Goal: Information Seeking & Learning: Learn about a topic

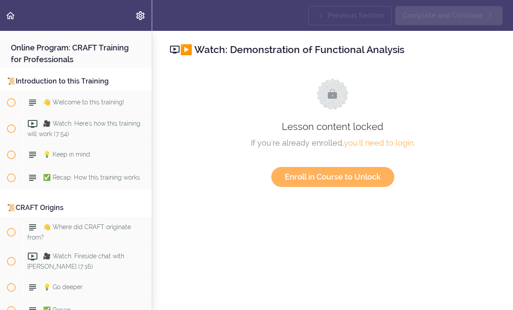
scroll to position [3293, 0]
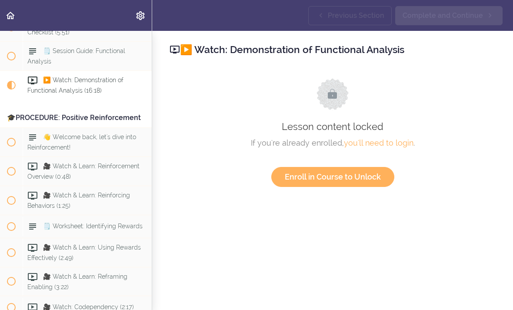
click at [12, 22] on link "Back to course curriculum" at bounding box center [11, 15] width 22 height 31
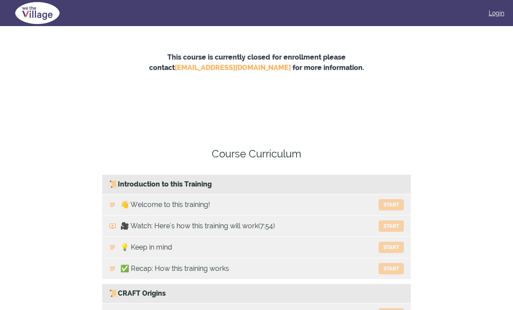
click at [495, 13] on link "Login" at bounding box center [496, 13] width 16 height 9
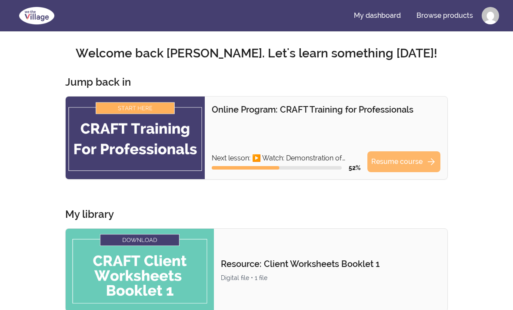
click at [410, 164] on link "Resume course arrow_forward" at bounding box center [403, 161] width 73 height 21
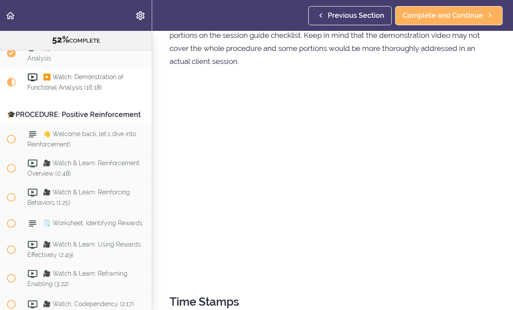
scroll to position [55, 0]
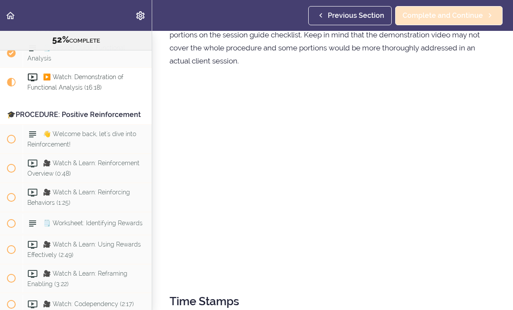
click at [473, 17] on span "Complete and Continue" at bounding box center [442, 15] width 80 height 10
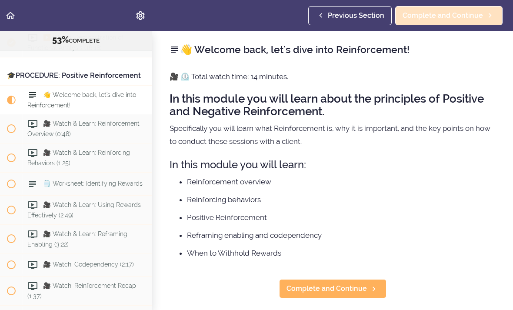
scroll to position [3374, 0]
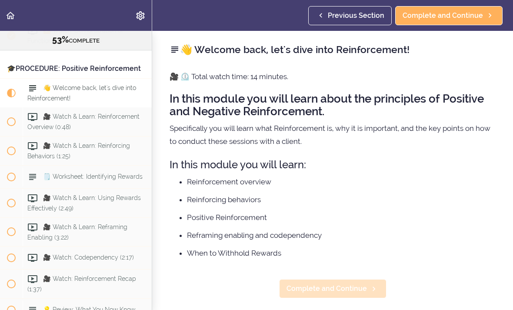
click at [347, 287] on span "Complete and Continue" at bounding box center [326, 288] width 80 height 10
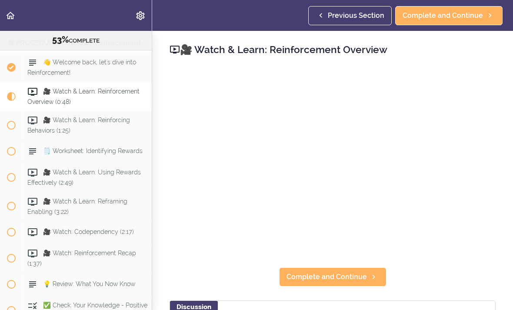
scroll to position [3403, 0]
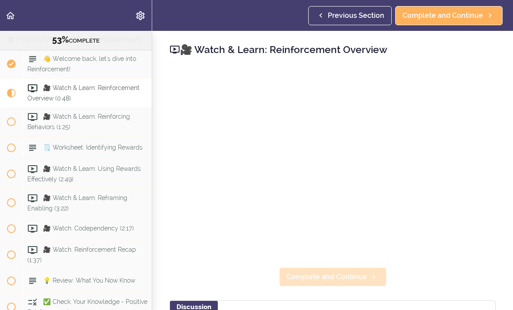
click at [356, 274] on span "Complete and Continue" at bounding box center [326, 277] width 80 height 10
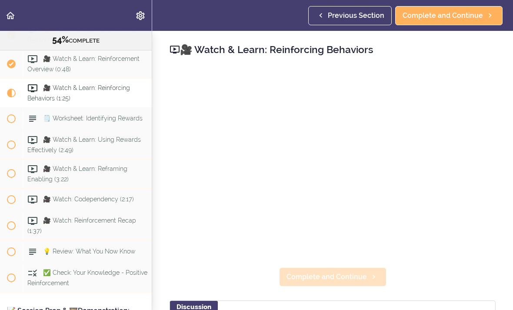
click at [343, 277] on span "Complete and Continue" at bounding box center [326, 277] width 80 height 10
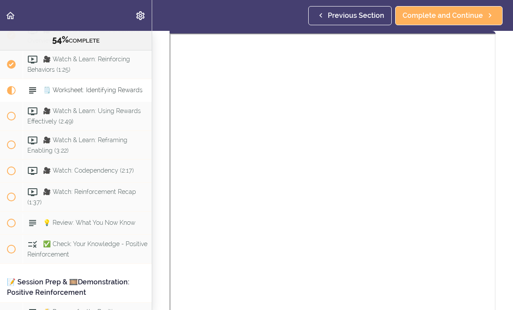
scroll to position [54, 0]
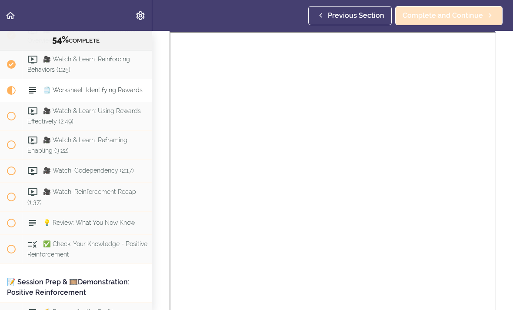
click at [466, 20] on span "Complete and Continue" at bounding box center [442, 15] width 80 height 10
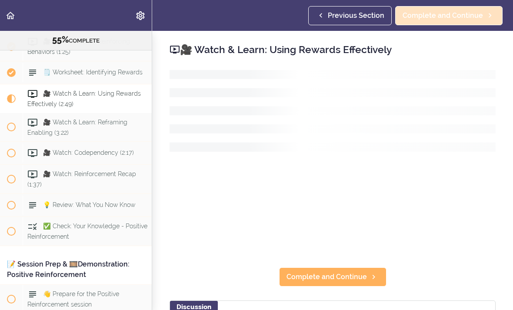
scroll to position [3483, 0]
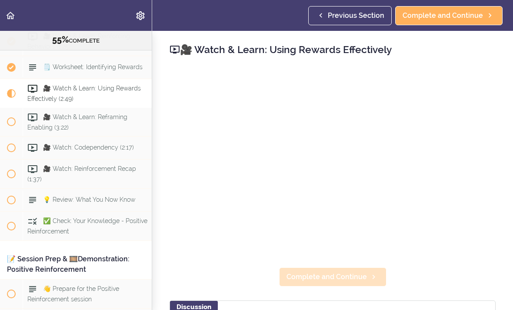
click at [334, 279] on span "Complete and Continue" at bounding box center [326, 277] width 80 height 10
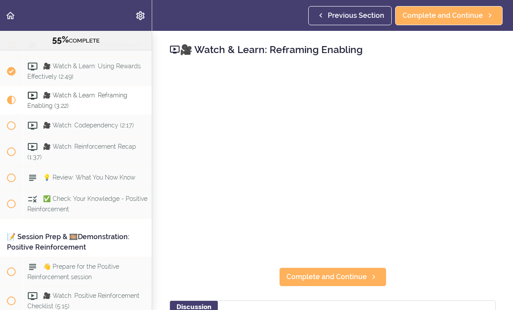
scroll to position [3513, 0]
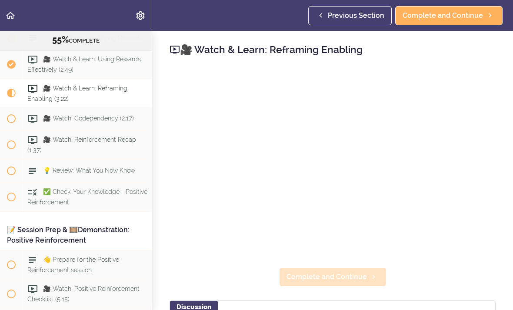
click at [347, 279] on span "Complete and Continue" at bounding box center [326, 277] width 80 height 10
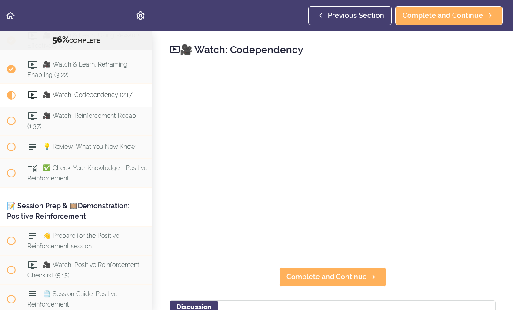
scroll to position [3542, 0]
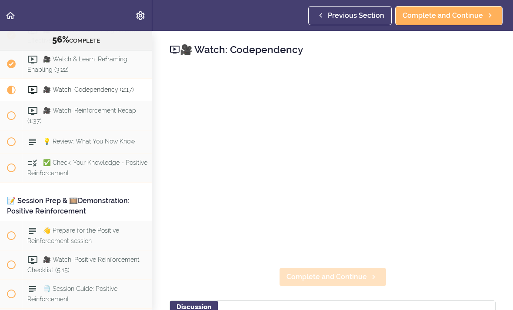
click at [355, 273] on span "Complete and Continue" at bounding box center [326, 277] width 80 height 10
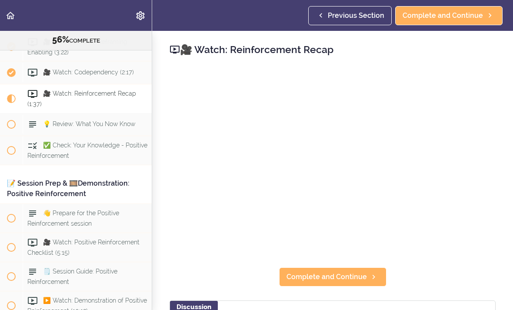
scroll to position [3565, 0]
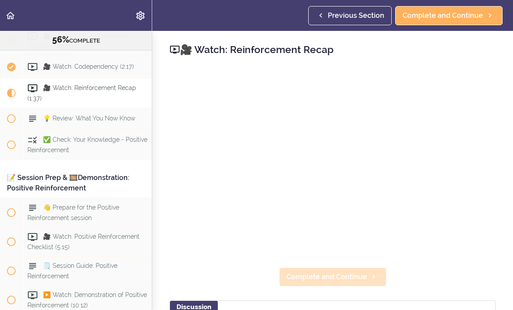
click at [346, 276] on span "Complete and Continue" at bounding box center [326, 277] width 80 height 10
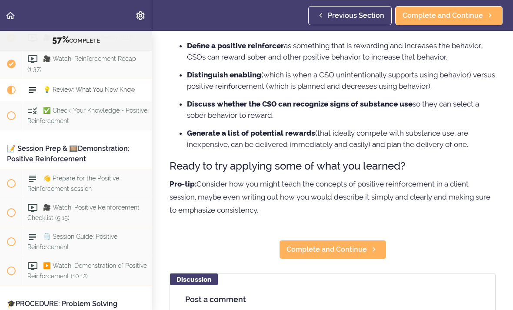
scroll to position [102, 0]
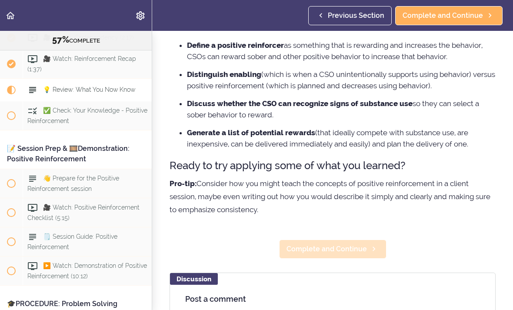
click at [346, 247] on span "Complete and Continue" at bounding box center [326, 249] width 80 height 10
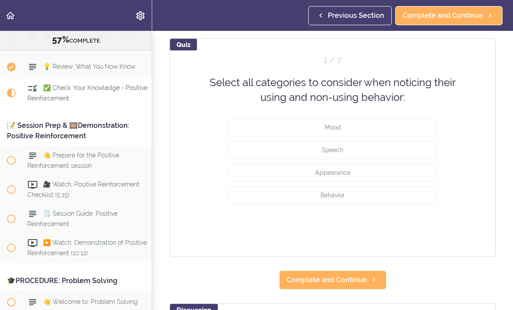
scroll to position [81, 0]
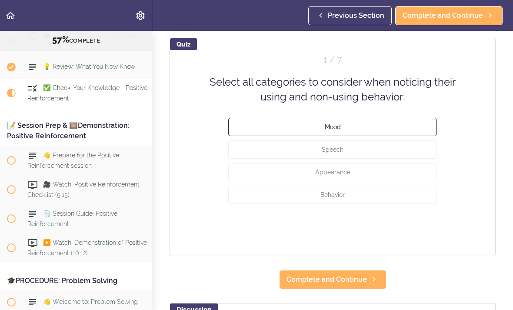
click at [408, 125] on button "Mood" at bounding box center [332, 126] width 209 height 18
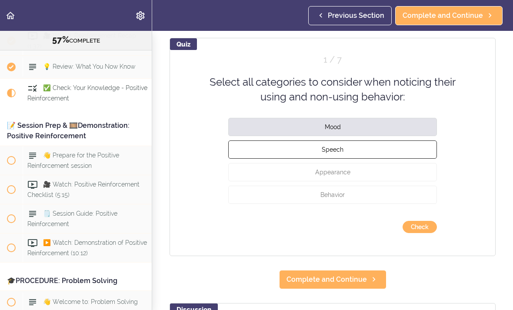
click at [391, 152] on button "Speech" at bounding box center [332, 149] width 209 height 18
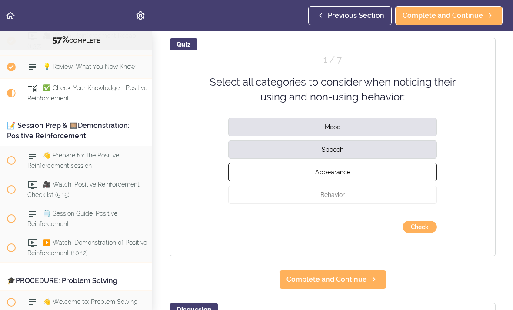
click at [391, 174] on button "Appearance" at bounding box center [332, 172] width 209 height 18
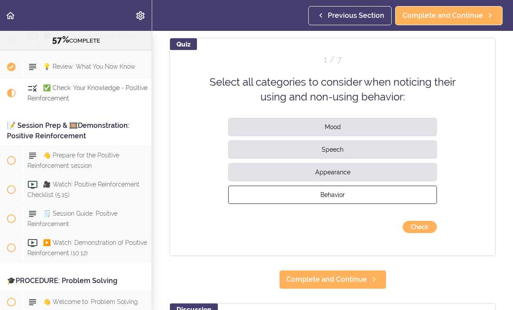
click at [392, 193] on button "Behavior" at bounding box center [332, 194] width 209 height 18
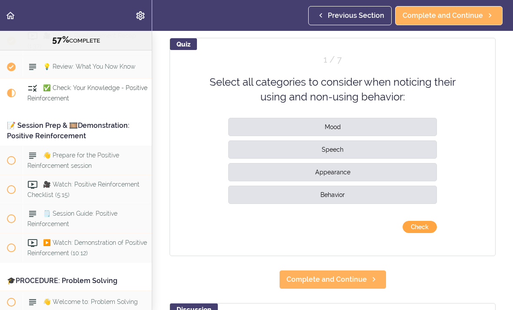
click at [424, 226] on button "Check" at bounding box center [419, 227] width 34 height 12
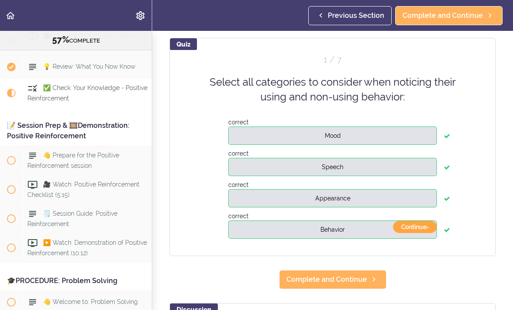
click at [416, 228] on button "Continue ›" at bounding box center [415, 227] width 44 height 12
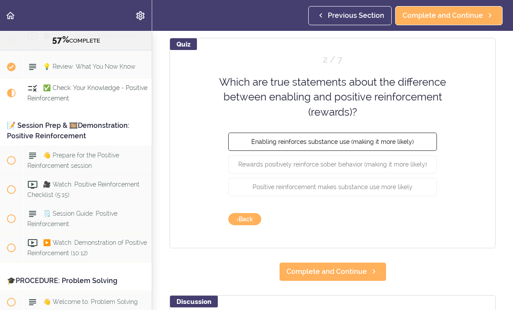
click at [376, 145] on button "Enabling reinforces substance use (making it more likely)" at bounding box center [332, 142] width 209 height 18
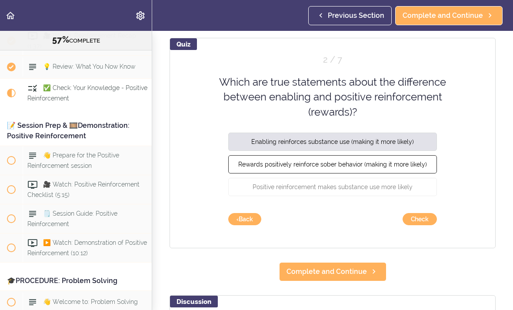
click at [385, 166] on span "Rewards positively reinforce sober behavior (making it more likely)" at bounding box center [332, 164] width 189 height 7
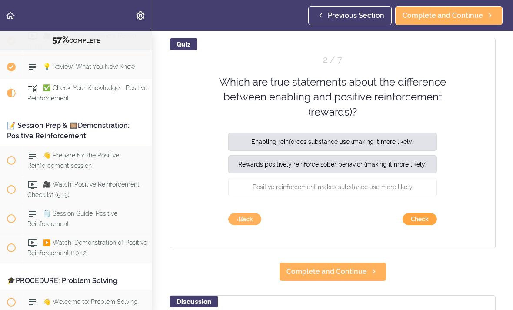
click at [415, 219] on button "Check" at bounding box center [419, 219] width 34 height 12
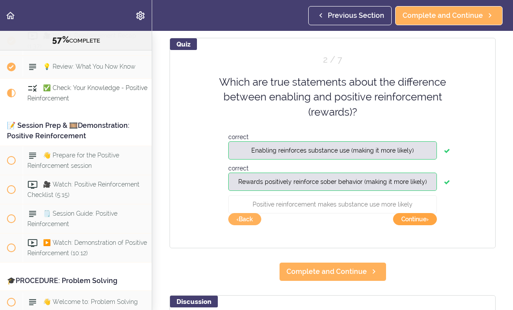
click at [411, 221] on button "Continue ›" at bounding box center [415, 219] width 44 height 12
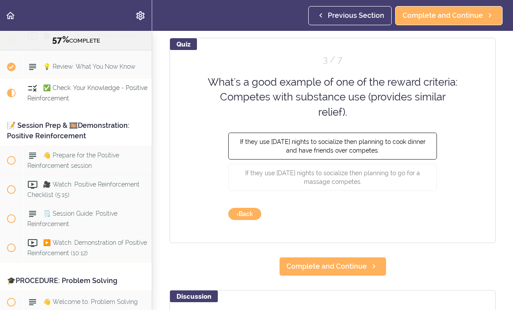
click at [398, 144] on span "If they use Friday nights to socialize then planning to cook dinner and have fr…" at bounding box center [333, 146] width 186 height 16
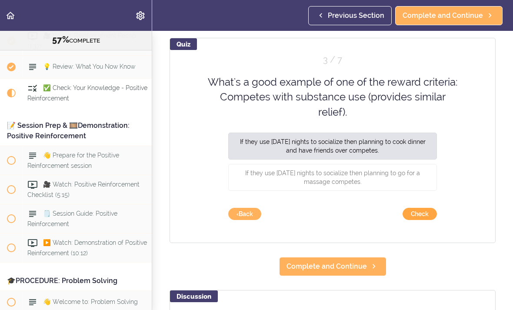
click at [413, 217] on button "Check" at bounding box center [419, 214] width 34 height 12
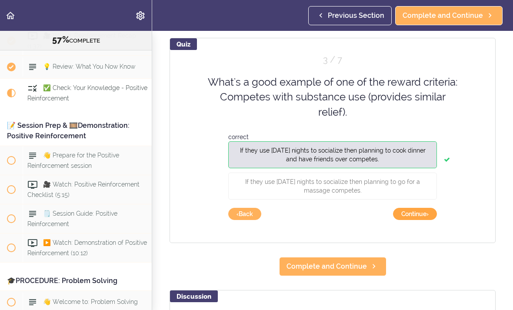
click at [415, 219] on button "Continue ›" at bounding box center [415, 214] width 44 height 12
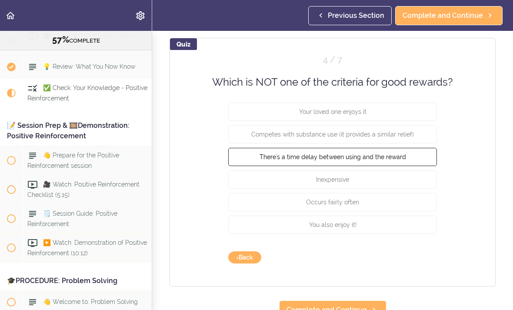
click at [402, 161] on button "There's a time delay between using and the reward" at bounding box center [332, 157] width 209 height 18
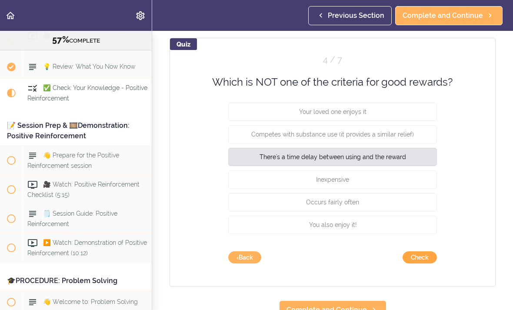
click at [418, 257] on button "Check" at bounding box center [419, 257] width 34 height 12
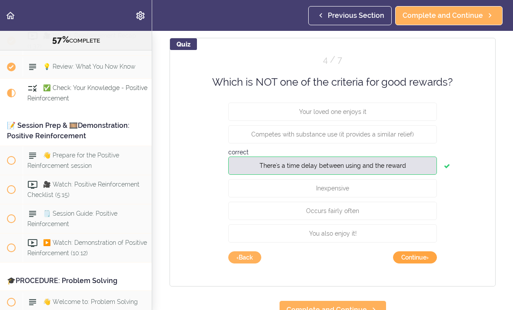
click at [422, 256] on button "Continue ›" at bounding box center [415, 257] width 44 height 12
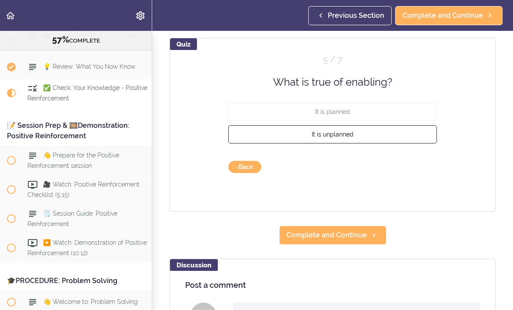
click at [395, 136] on button "It is unplanned" at bounding box center [332, 134] width 209 height 18
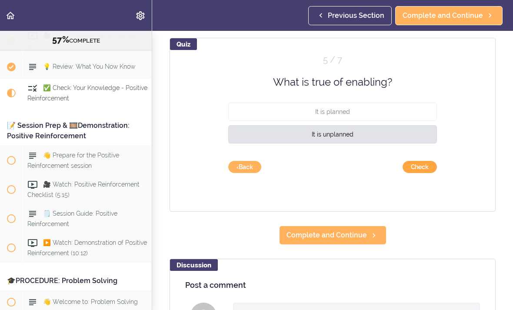
click at [418, 169] on button "Check" at bounding box center [419, 167] width 34 height 12
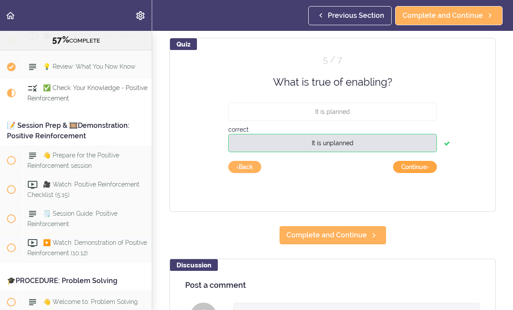
click at [412, 166] on button "Continue ›" at bounding box center [415, 167] width 44 height 12
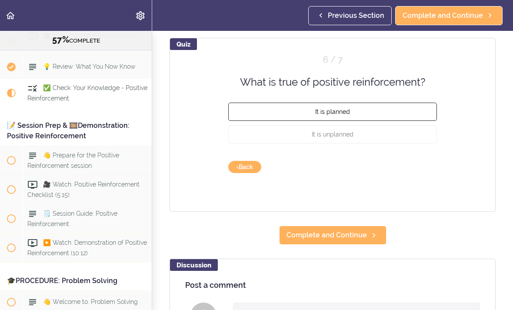
click at [398, 108] on button "It is planned" at bounding box center [332, 112] width 209 height 18
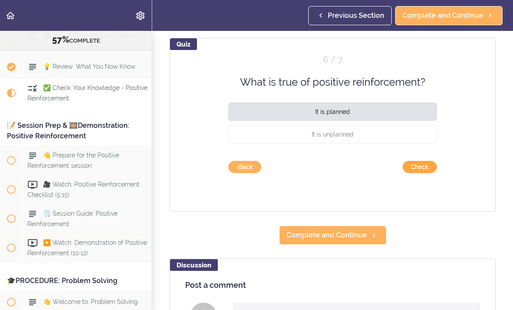
click at [422, 166] on button "Check" at bounding box center [419, 167] width 34 height 12
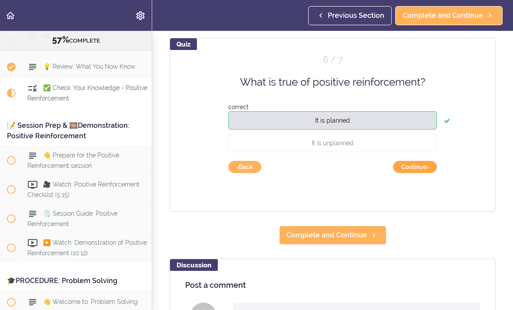
click at [419, 169] on button "Continue ›" at bounding box center [415, 167] width 44 height 12
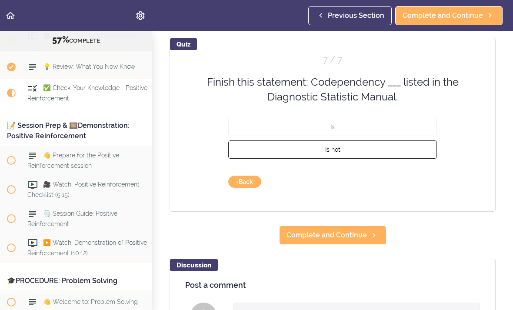
click at [379, 152] on button "Is not" at bounding box center [332, 149] width 209 height 18
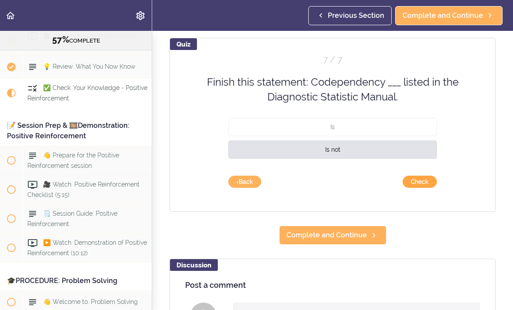
click at [419, 183] on button "Check" at bounding box center [419, 182] width 34 height 12
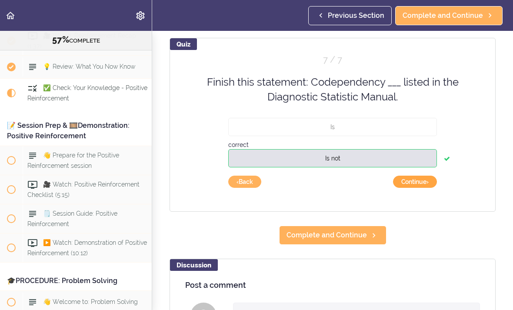
click at [419, 184] on button "Continue ›" at bounding box center [415, 182] width 44 height 12
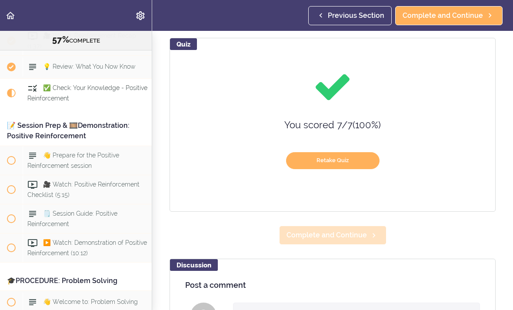
click at [347, 235] on span "Complete and Continue" at bounding box center [326, 235] width 80 height 10
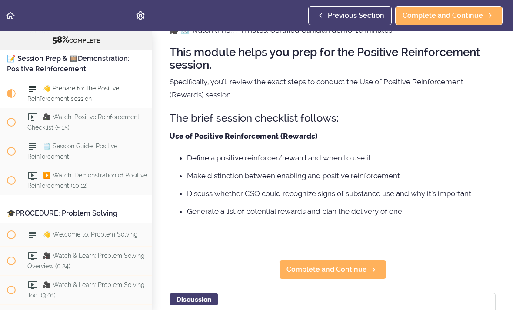
scroll to position [49, 0]
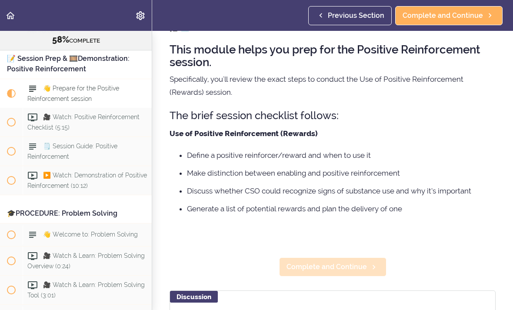
click at [349, 266] on span "Complete and Continue" at bounding box center [326, 267] width 80 height 10
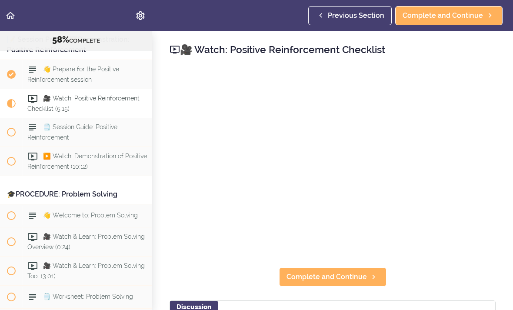
scroll to position [3713, 0]
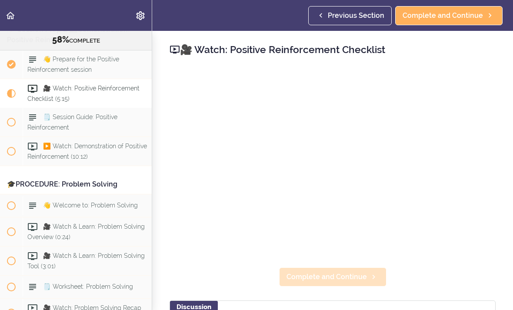
click at [346, 272] on span "Complete and Continue" at bounding box center [326, 277] width 80 height 10
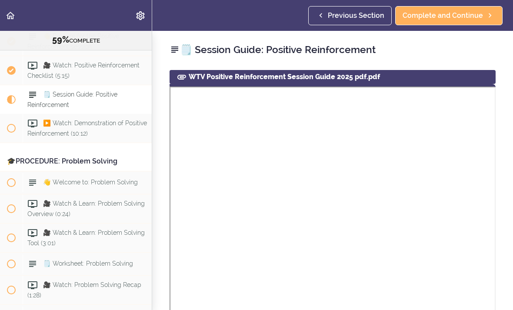
scroll to position [3742, 0]
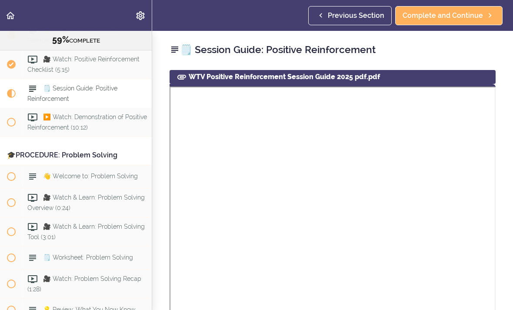
click at [464, 51] on h2 "🗒️ Session Guide: Positive Reinforcement" at bounding box center [332, 49] width 326 height 15
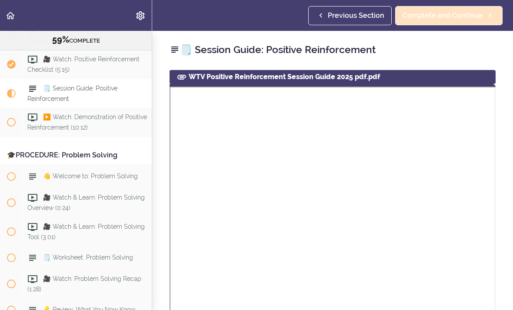
click at [465, 15] on span "Complete and Continue" at bounding box center [442, 15] width 80 height 10
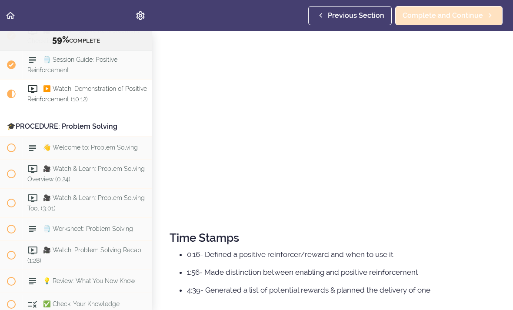
scroll to position [118, 0]
click at [468, 16] on span "Complete and Continue" at bounding box center [442, 15] width 80 height 10
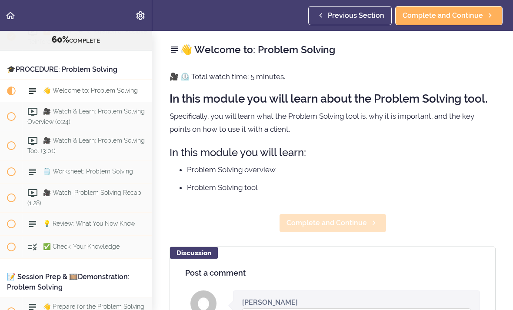
click at [360, 227] on span "Complete and Continue" at bounding box center [326, 223] width 80 height 10
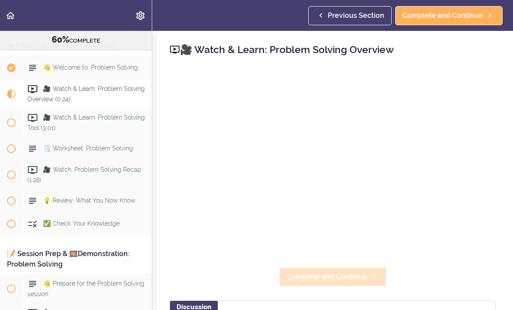
click at [355, 276] on span "Complete and Continue" at bounding box center [326, 277] width 80 height 10
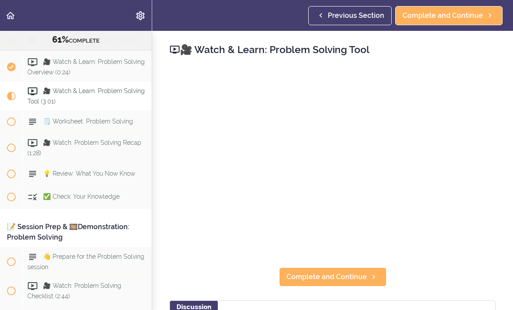
scroll to position [3881, 0]
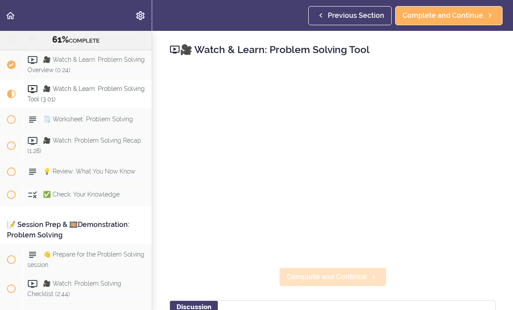
click at [352, 277] on span "Complete and Continue" at bounding box center [326, 277] width 80 height 10
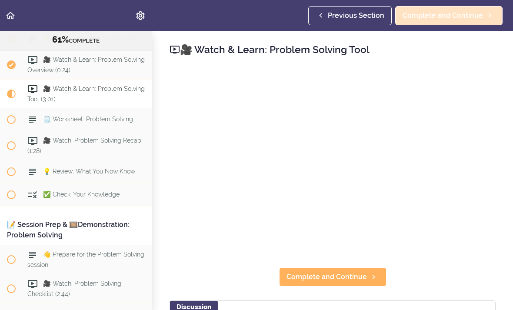
click at [458, 15] on span "Complete and Continue" at bounding box center [442, 15] width 80 height 10
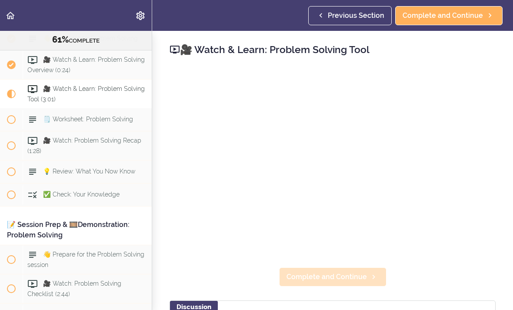
click at [337, 278] on span "Complete and Continue" at bounding box center [326, 277] width 80 height 10
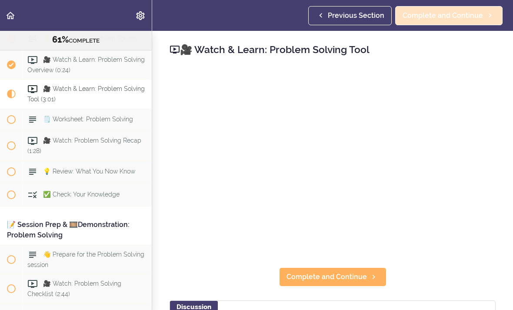
click at [472, 13] on span "Complete and Continue" at bounding box center [442, 15] width 80 height 10
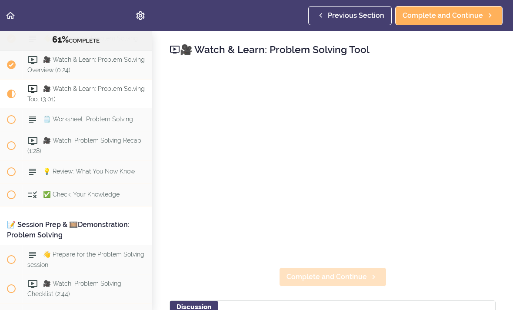
click at [352, 281] on span "Complete and Continue" at bounding box center [326, 277] width 80 height 10
click at [364, 277] on span "Complete and Continue" at bounding box center [326, 277] width 80 height 10
click at [357, 272] on span "Complete and Continue" at bounding box center [326, 277] width 80 height 10
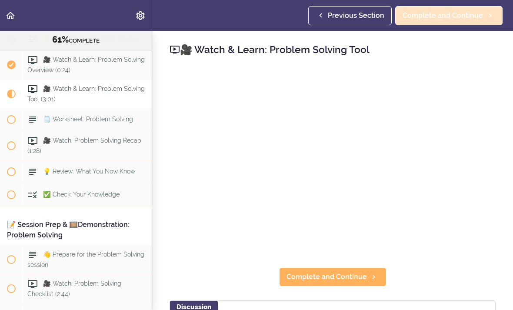
click at [439, 18] on span "Complete and Continue" at bounding box center [442, 15] width 80 height 10
click at [438, 18] on span "Complete and Continue" at bounding box center [442, 15] width 80 height 10
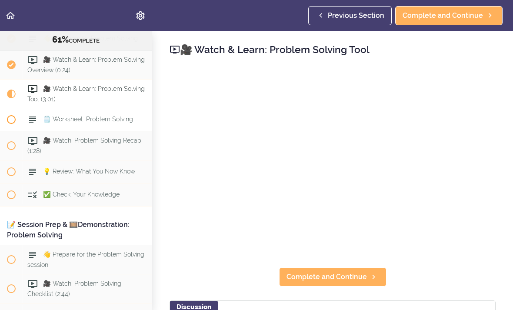
click at [80, 116] on span "🗒️ Worksheet: Problem Solving" at bounding box center [88, 119] width 90 height 7
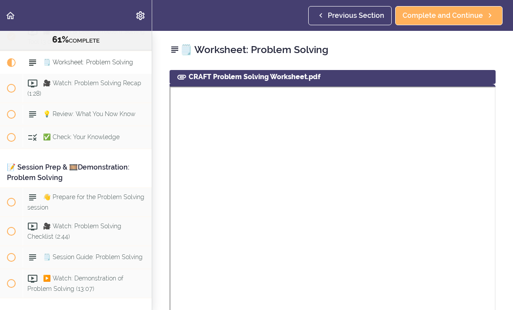
scroll to position [3939, 0]
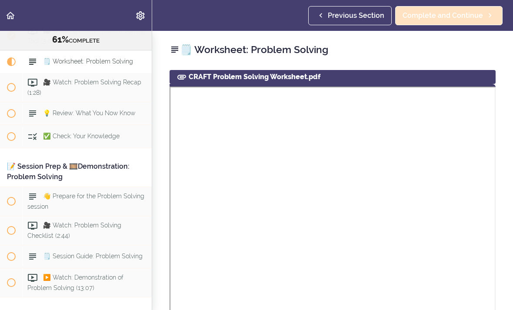
click at [431, 16] on span "Complete and Continue" at bounding box center [442, 15] width 80 height 10
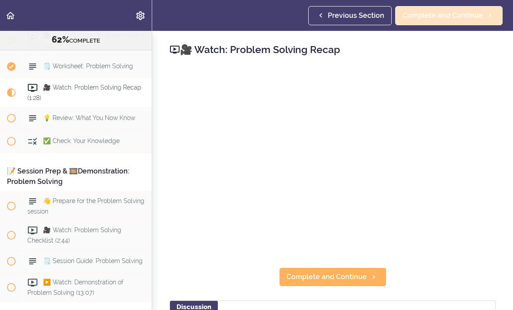
scroll to position [3933, 0]
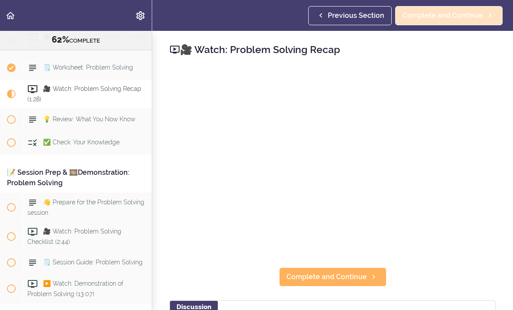
click at [458, 13] on span "Complete and Continue" at bounding box center [442, 15] width 80 height 10
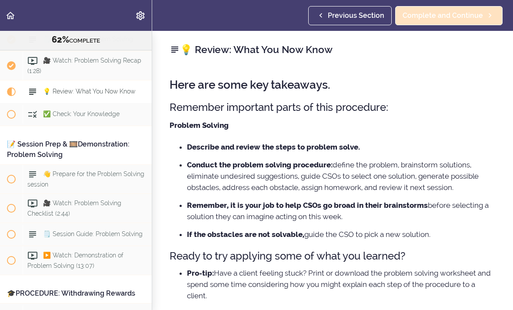
scroll to position [3962, 0]
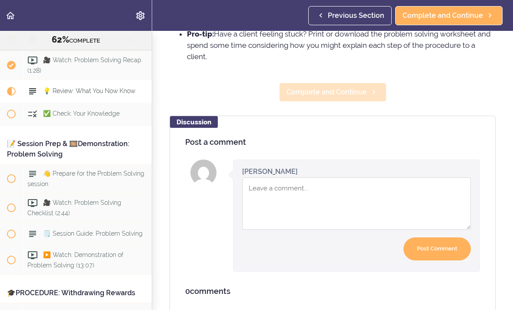
click at [361, 94] on span "Complete and Continue" at bounding box center [326, 92] width 80 height 10
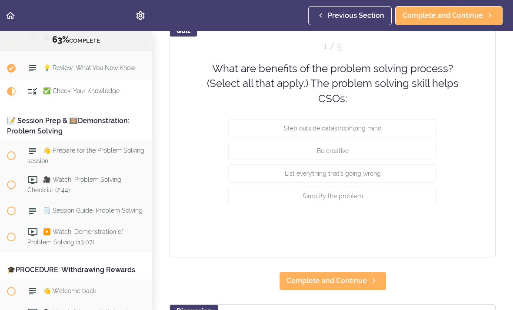
scroll to position [79, 0]
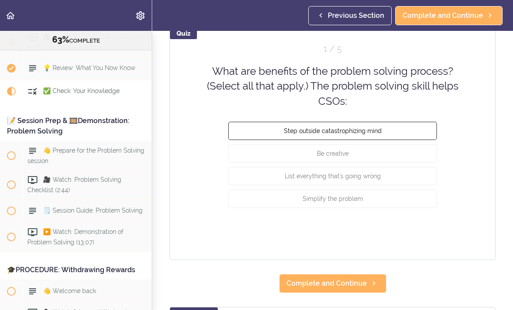
click at [400, 140] on button "Step outside catastrophizing mind" at bounding box center [332, 131] width 209 height 18
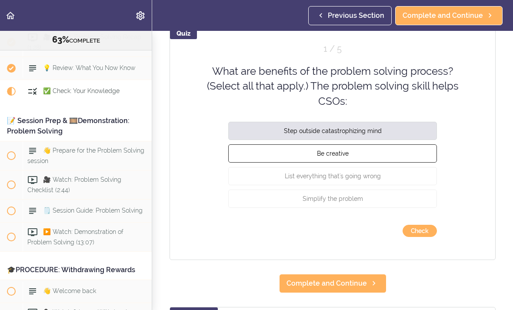
click at [394, 163] on button "Be creative" at bounding box center [332, 153] width 209 height 18
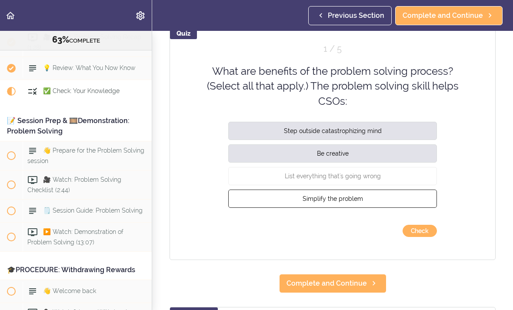
click at [389, 208] on button "Simplify the problem" at bounding box center [332, 198] width 209 height 18
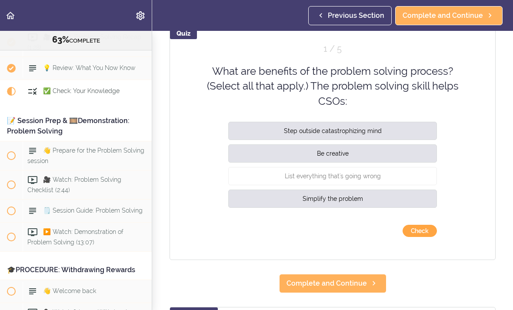
click at [415, 237] on button "Check" at bounding box center [419, 231] width 34 height 12
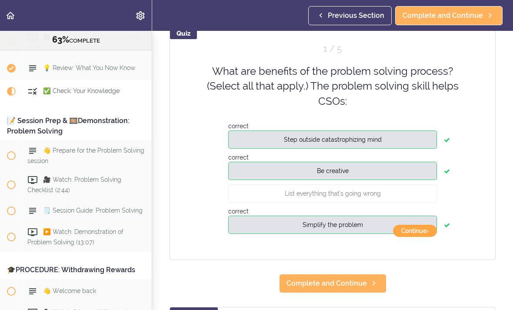
click at [415, 237] on button "Continue ›" at bounding box center [415, 231] width 44 height 12
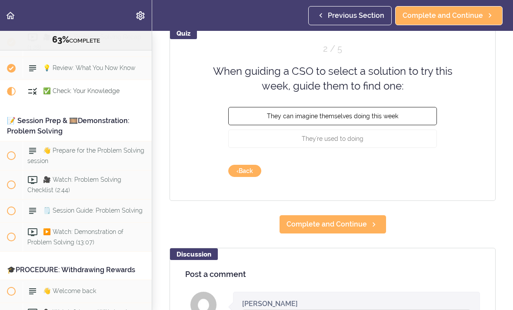
click at [414, 125] on button "They can imagine themselves doing this week" at bounding box center [332, 115] width 209 height 18
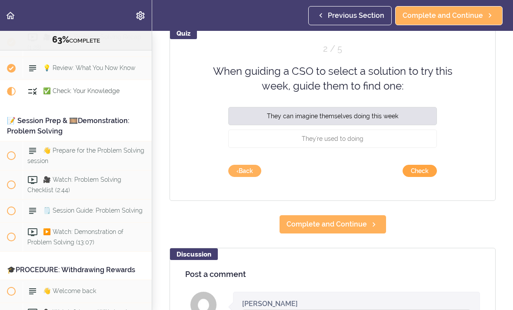
click at [413, 177] on button "Check" at bounding box center [419, 171] width 34 height 12
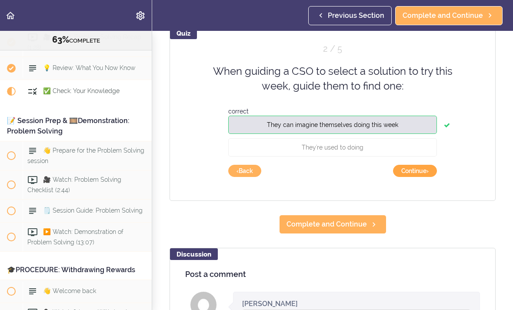
click at [416, 177] on button "Continue ›" at bounding box center [415, 171] width 44 height 12
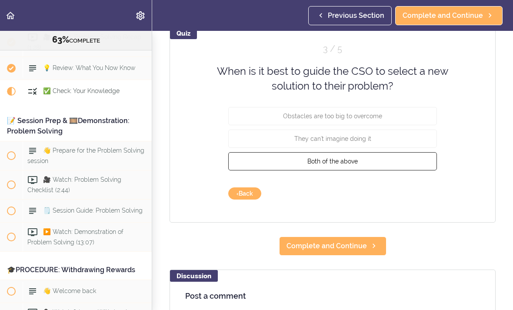
click at [394, 170] on button "Both of the above" at bounding box center [332, 161] width 209 height 18
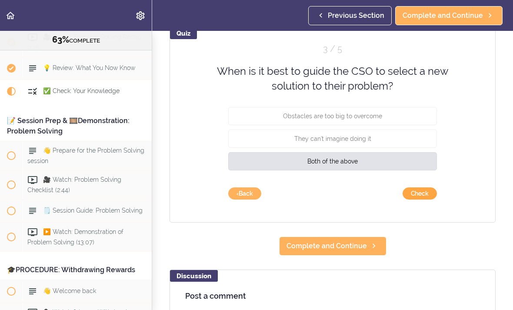
click at [415, 199] on button "Check" at bounding box center [419, 193] width 34 height 12
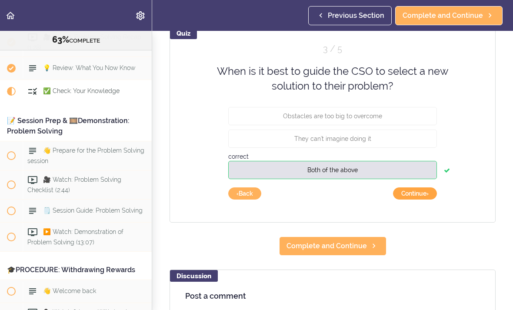
click at [413, 199] on button "Continue ›" at bounding box center [415, 193] width 44 height 12
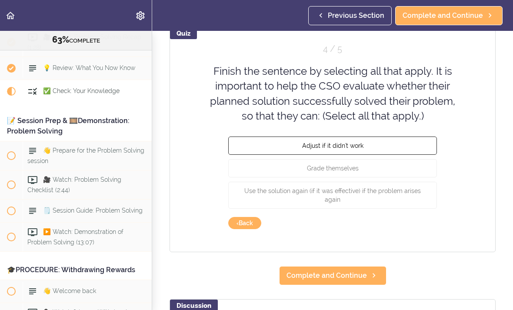
click at [305, 149] on span "Adjust if it didn't work" at bounding box center [332, 145] width 61 height 7
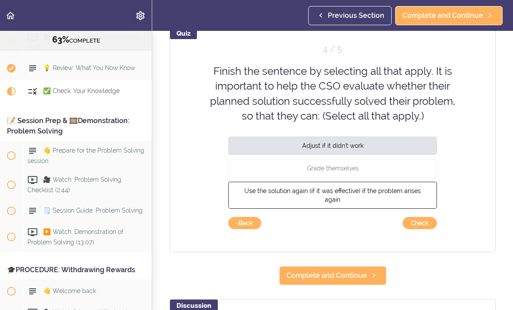
click at [299, 201] on span "Use the solution again (if it was effective) if the problem arises again" at bounding box center [332, 195] width 176 height 16
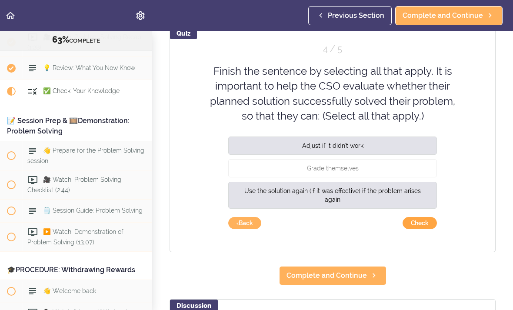
click at [415, 229] on button "Check" at bounding box center [419, 223] width 34 height 12
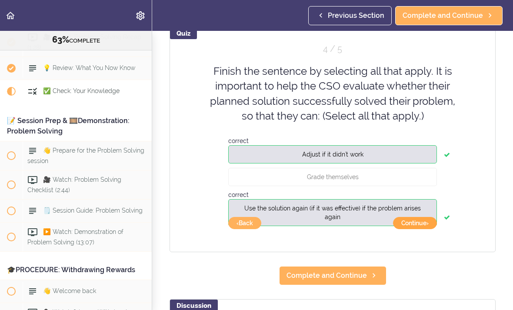
click at [405, 229] on button "Continue ›" at bounding box center [415, 223] width 44 height 12
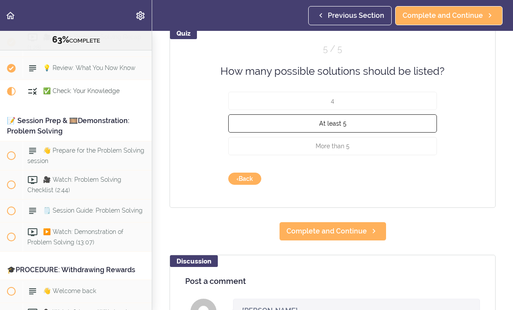
click at [335, 133] on button "At least 5" at bounding box center [332, 123] width 209 height 18
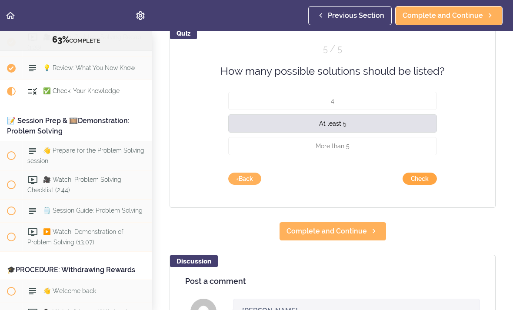
click at [417, 185] on button "Check" at bounding box center [419, 179] width 34 height 12
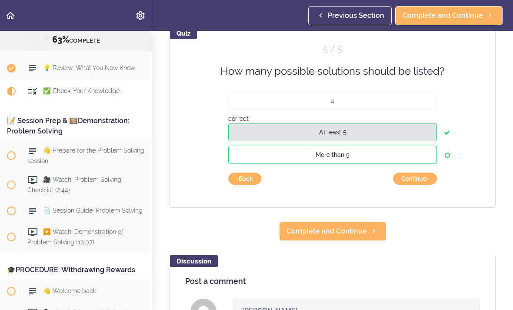
click at [378, 164] on button "More than 5" at bounding box center [332, 155] width 209 height 18
click at [409, 185] on button "Continue ›" at bounding box center [415, 179] width 44 height 12
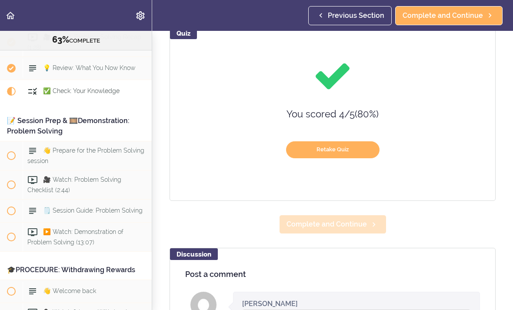
click at [335, 229] on span "Complete and Continue" at bounding box center [326, 224] width 80 height 10
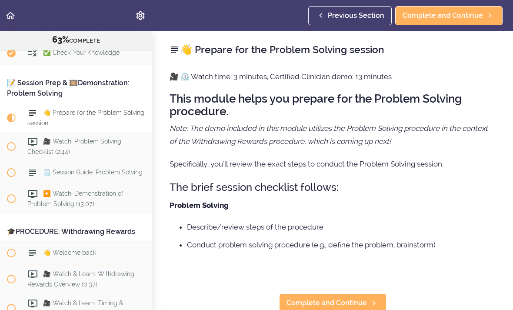
scroll to position [4046, 0]
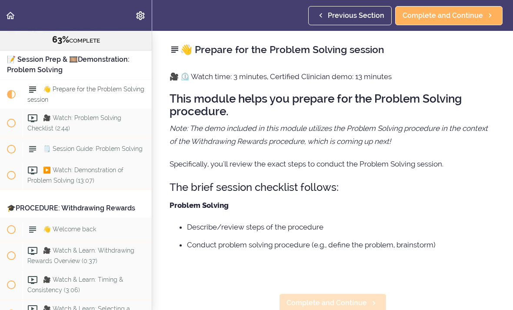
click at [336, 294] on link "Complete and Continue" at bounding box center [332, 302] width 107 height 19
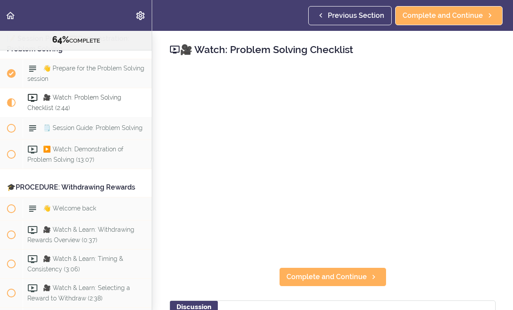
scroll to position [4075, 0]
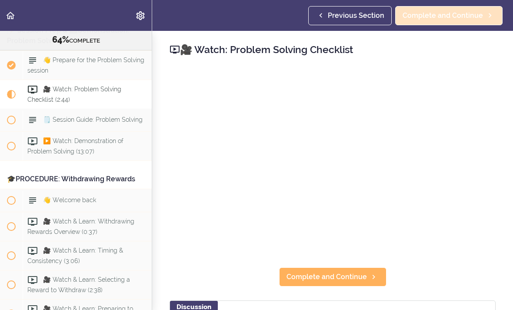
click at [459, 17] on span "Complete and Continue" at bounding box center [442, 15] width 80 height 10
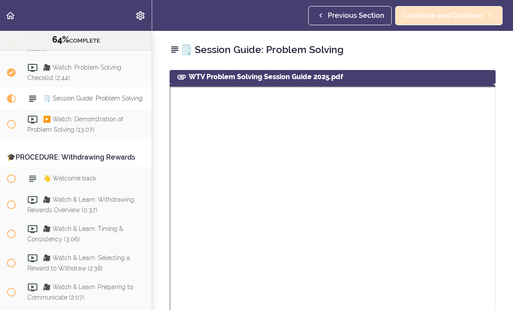
scroll to position [4104, 0]
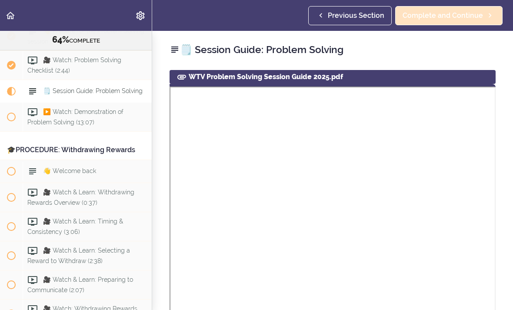
click at [443, 11] on span "Complete and Continue" at bounding box center [442, 15] width 80 height 10
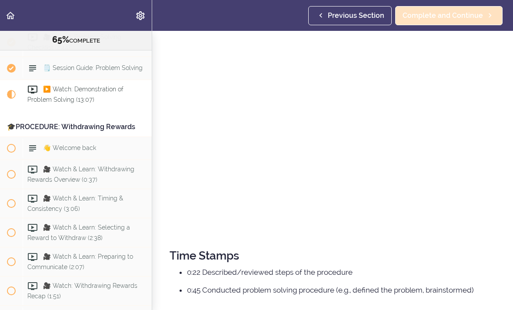
scroll to position [136, 0]
click at [458, 14] on span "Complete and Continue" at bounding box center [442, 15] width 80 height 10
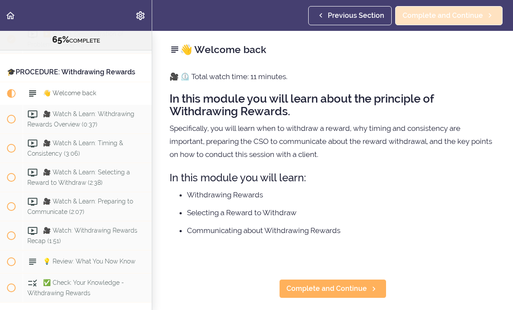
scroll to position [4184, 0]
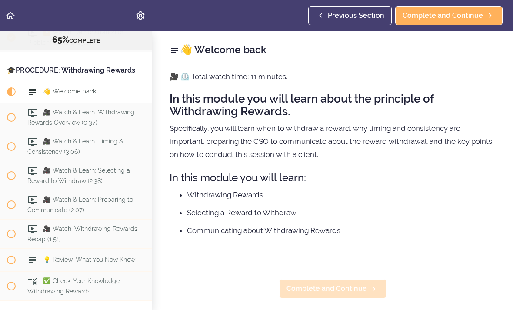
click at [358, 289] on span "Complete and Continue" at bounding box center [326, 288] width 80 height 10
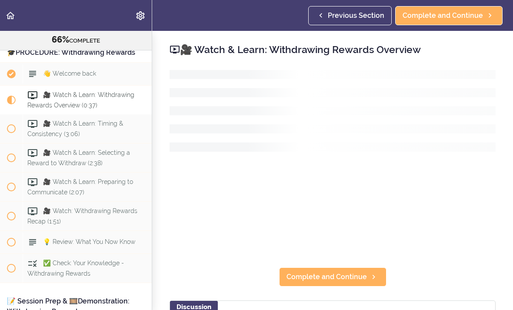
scroll to position [4207, 0]
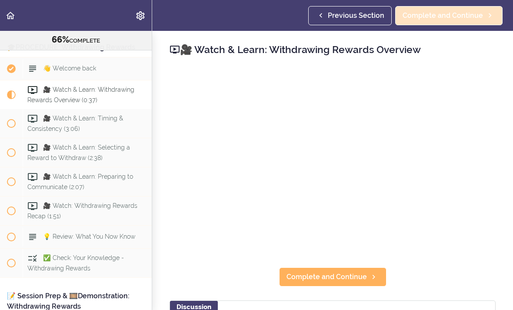
click at [457, 18] on span "Complete and Continue" at bounding box center [442, 15] width 80 height 10
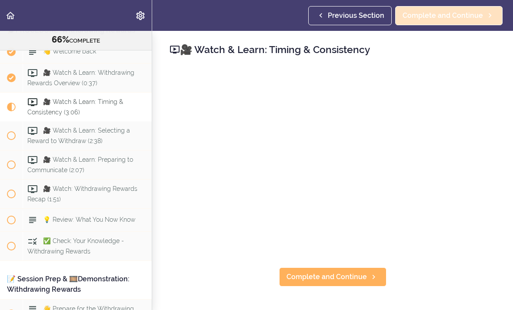
scroll to position [4237, 0]
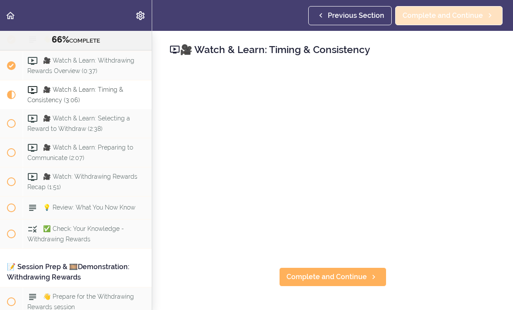
click at [452, 18] on span "Complete and Continue" at bounding box center [442, 15] width 80 height 10
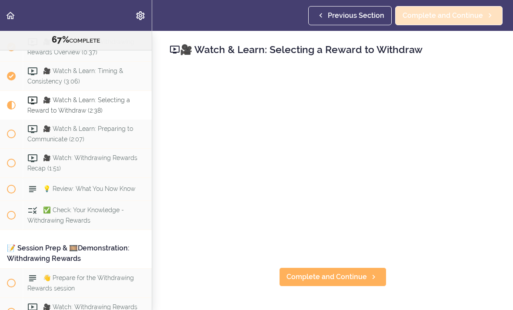
scroll to position [4266, 0]
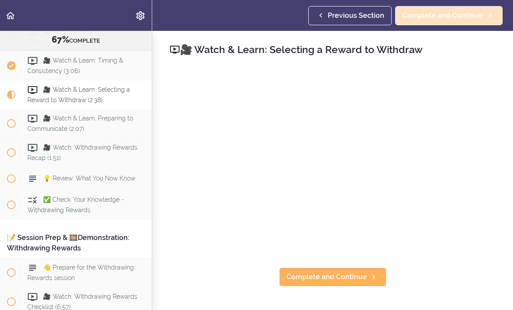
click at [452, 16] on span "Complete and Continue" at bounding box center [442, 15] width 80 height 10
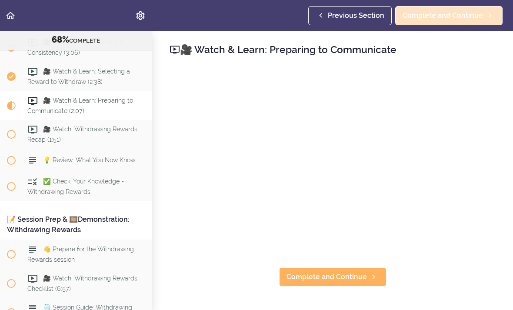
scroll to position [4294, 0]
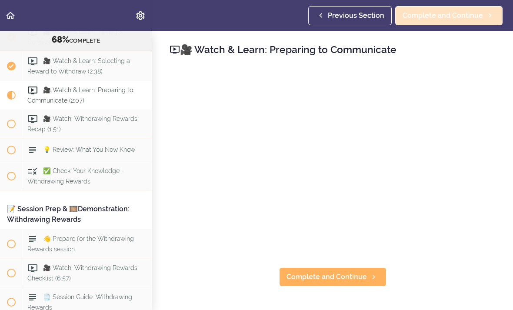
click at [465, 21] on link "Complete and Continue" at bounding box center [448, 15] width 107 height 19
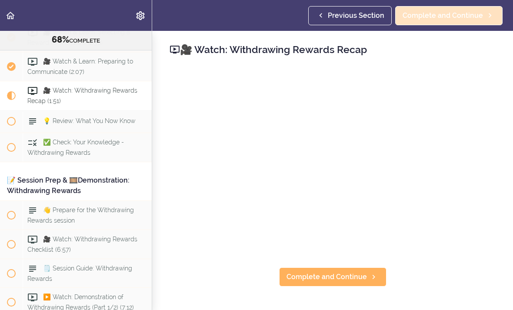
scroll to position [4324, 0]
click at [462, 17] on span "Complete and Continue" at bounding box center [442, 15] width 80 height 10
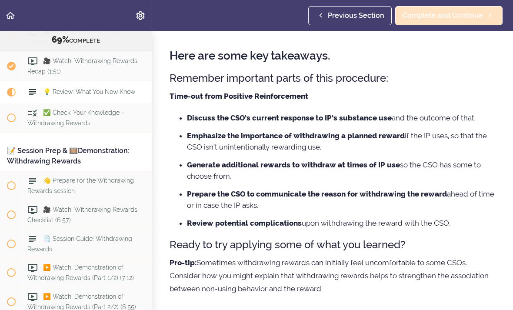
click at [460, 16] on span "Complete and Continue" at bounding box center [442, 15] width 80 height 10
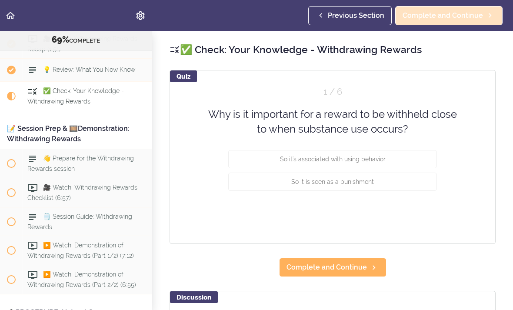
scroll to position [4376, 0]
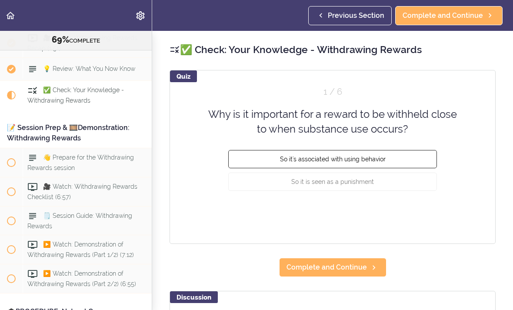
click at [393, 156] on button "So it's associated with using behavior" at bounding box center [332, 158] width 209 height 18
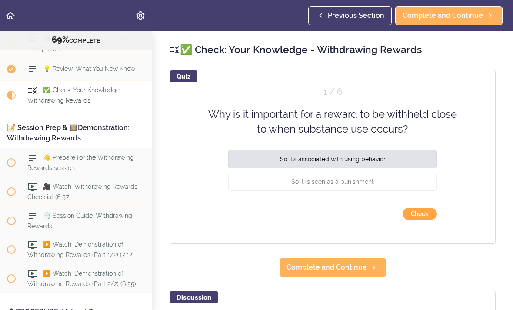
click at [416, 213] on button "Check" at bounding box center [419, 214] width 34 height 12
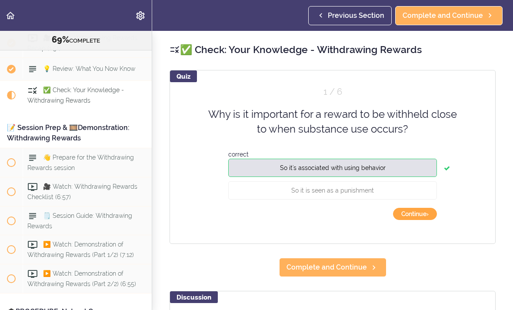
click at [415, 214] on button "Continue ›" at bounding box center [415, 214] width 44 height 12
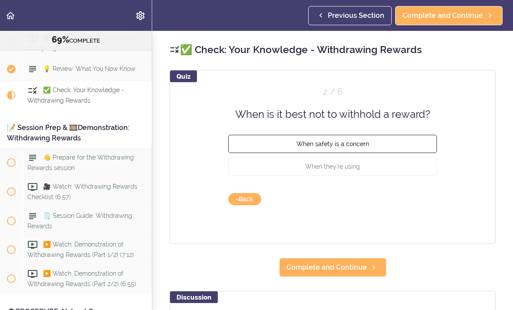
click at [402, 142] on button "When safety is a concern" at bounding box center [332, 144] width 209 height 18
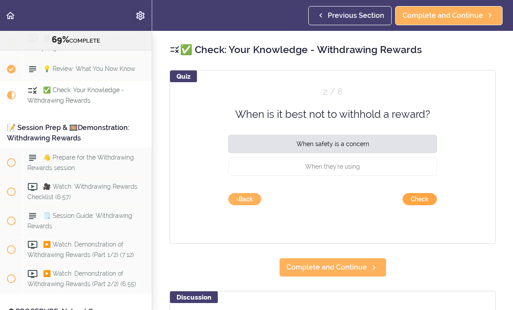
click at [418, 201] on button "Check" at bounding box center [419, 199] width 34 height 12
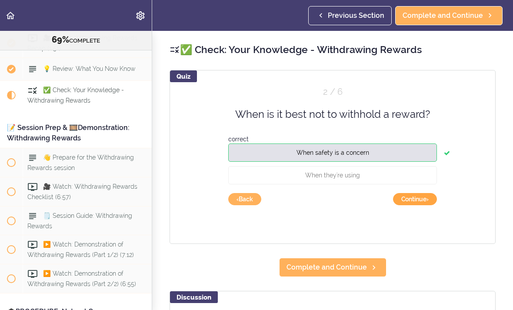
click at [414, 201] on button "Continue ›" at bounding box center [415, 199] width 44 height 12
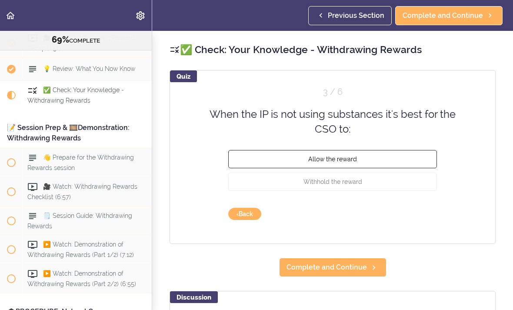
click at [390, 162] on button "Allow the reward" at bounding box center [332, 158] width 209 height 18
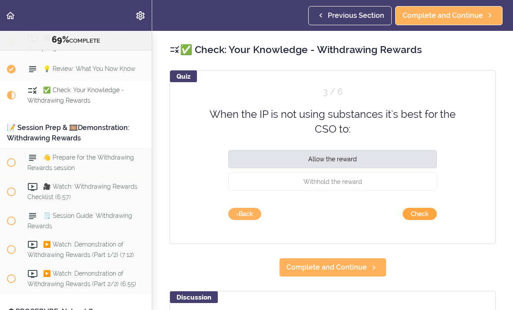
click at [410, 213] on button "Check" at bounding box center [419, 214] width 34 height 12
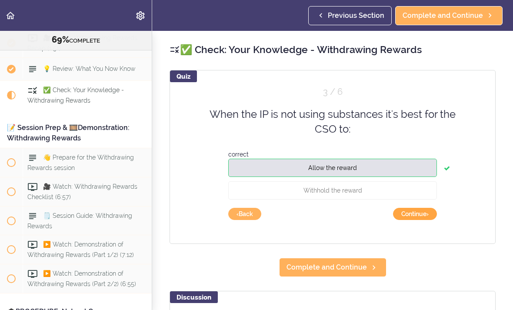
click at [413, 216] on button "Continue ›" at bounding box center [415, 214] width 44 height 12
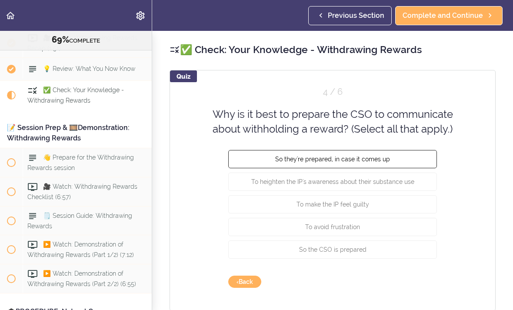
click at [407, 162] on button "So they're prepared, in case it comes up" at bounding box center [332, 158] width 209 height 18
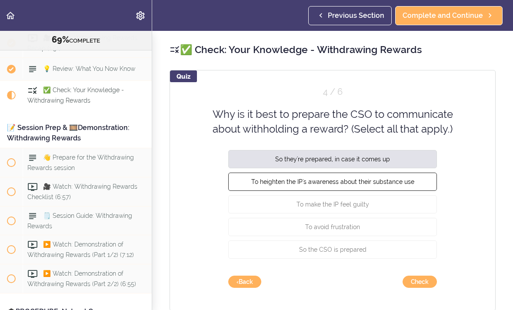
click at [399, 183] on span "To heighten the IP's awareness about their substance use" at bounding box center [332, 181] width 163 height 7
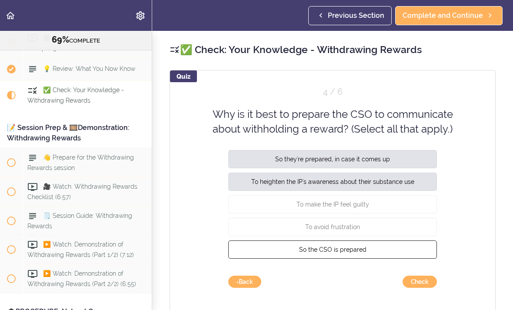
click at [386, 250] on button "So the CSO is prepared" at bounding box center [332, 249] width 209 height 18
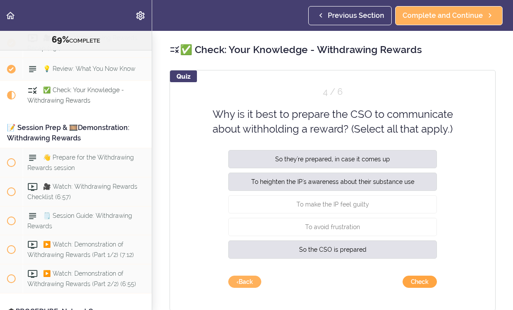
click at [416, 280] on button "Check" at bounding box center [419, 282] width 34 height 12
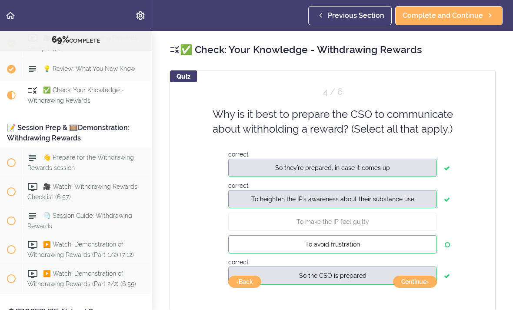
click at [403, 242] on button "To avoid frustration" at bounding box center [332, 244] width 209 height 18
click at [412, 281] on button "Continue ›" at bounding box center [415, 282] width 44 height 12
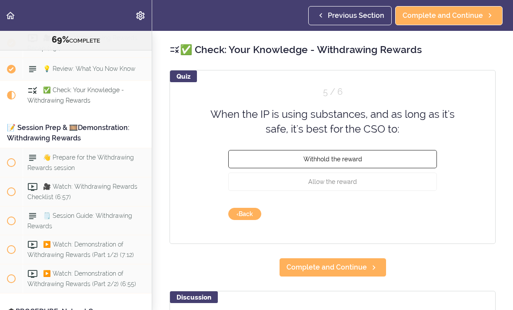
click at [377, 159] on button "Withhold the reward" at bounding box center [332, 158] width 209 height 18
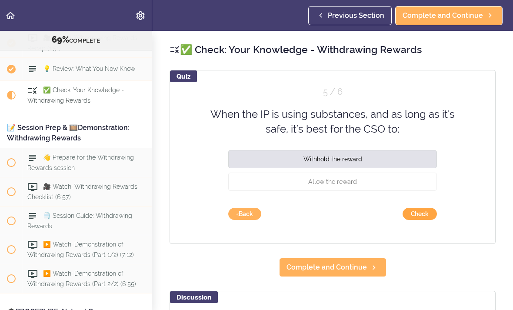
click at [412, 215] on button "Check" at bounding box center [419, 214] width 34 height 12
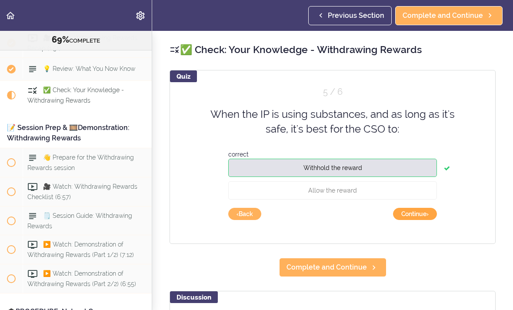
click at [418, 211] on button "Continue ›" at bounding box center [415, 214] width 44 height 12
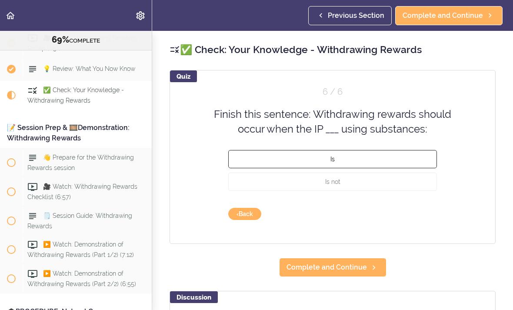
click at [373, 158] on button "Is" at bounding box center [332, 158] width 209 height 18
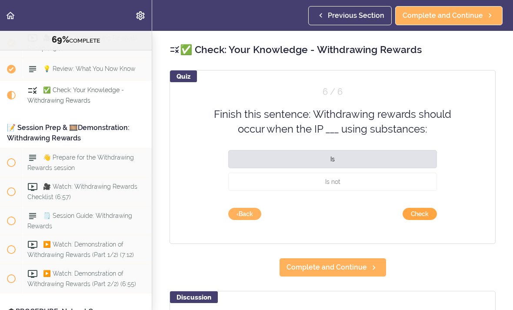
click at [415, 216] on button "Check" at bounding box center [419, 214] width 34 height 12
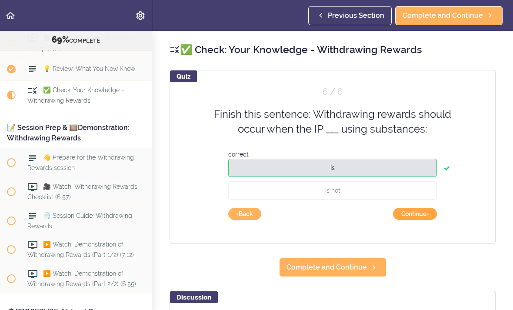
click at [417, 213] on button "Continue ›" at bounding box center [415, 214] width 44 height 12
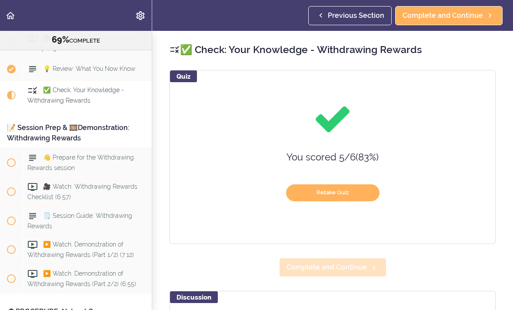
click at [347, 265] on span "Complete and Continue" at bounding box center [326, 267] width 80 height 10
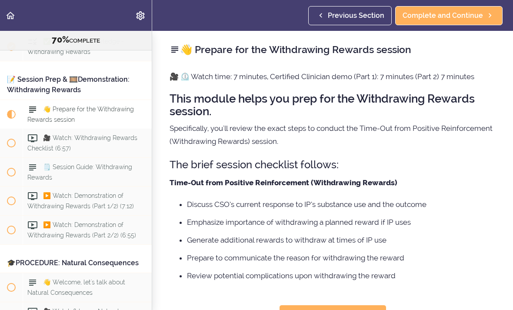
scroll to position [4443, 0]
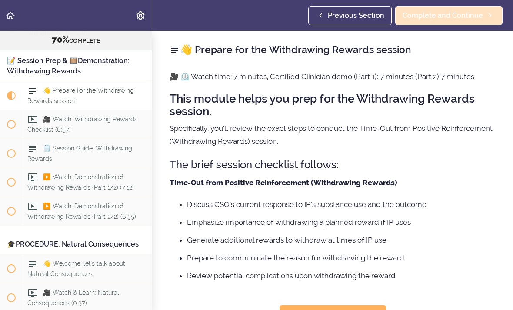
click at [460, 15] on span "Complete and Continue" at bounding box center [442, 15] width 80 height 10
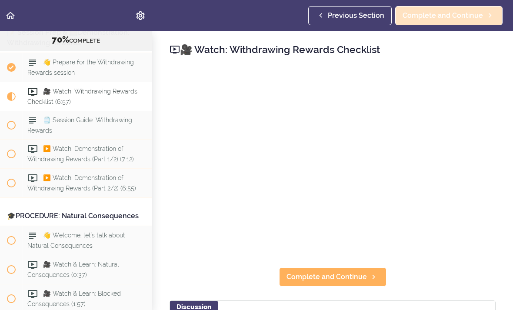
scroll to position [4472, 0]
click at [463, 15] on span "Complete and Continue" at bounding box center [442, 15] width 80 height 10
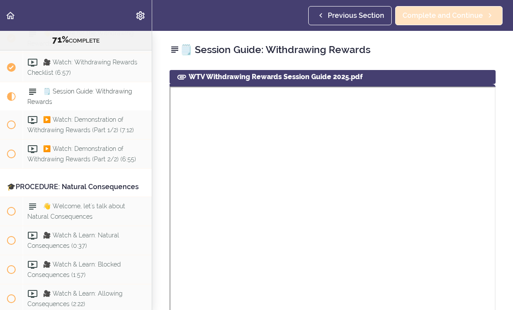
scroll to position [4501, 0]
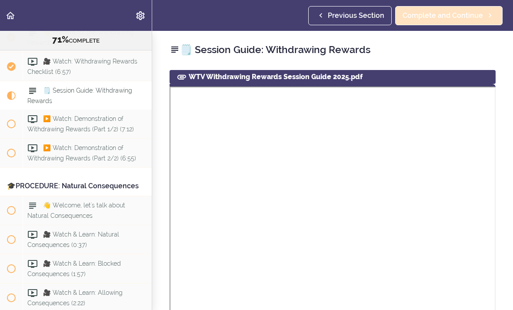
click at [465, 21] on link "Complete and Continue" at bounding box center [448, 15] width 107 height 19
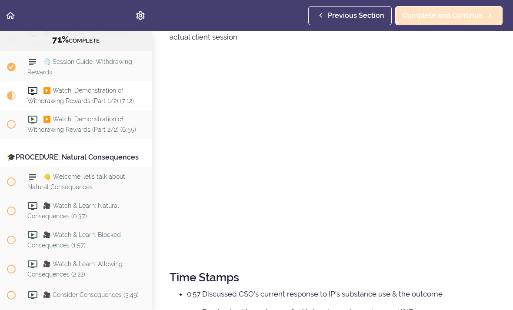
scroll to position [83, 0]
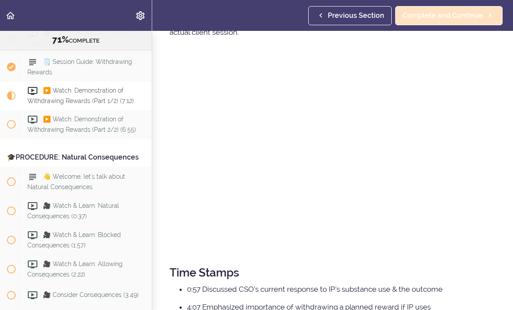
click at [459, 17] on span "Complete and Continue" at bounding box center [442, 15] width 80 height 10
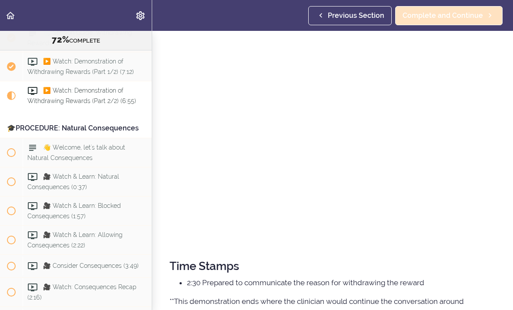
scroll to position [90, 0]
click at [454, 16] on span "Complete and Continue" at bounding box center [442, 15] width 80 height 10
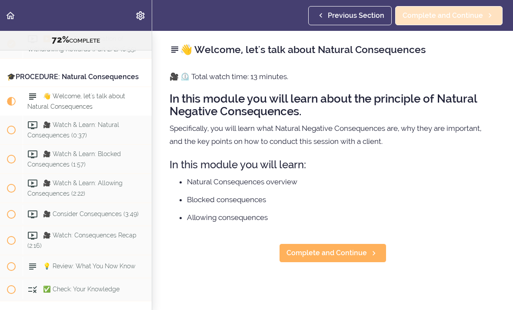
scroll to position [4616, 0]
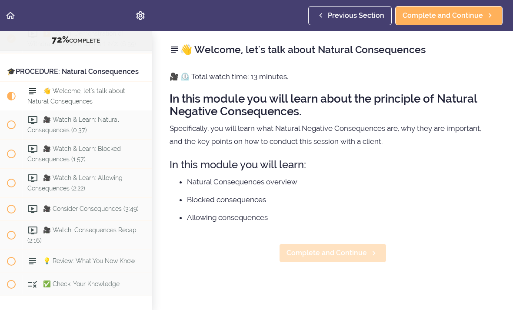
click at [352, 251] on span "Complete and Continue" at bounding box center [326, 253] width 80 height 10
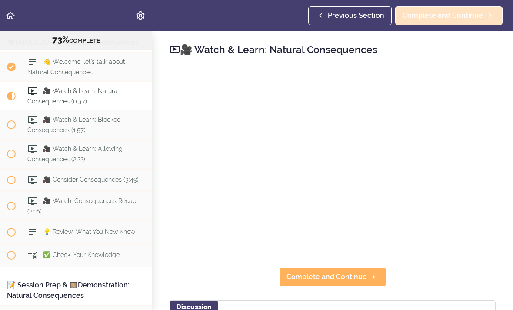
click at [462, 19] on span "Complete and Continue" at bounding box center [442, 15] width 80 height 10
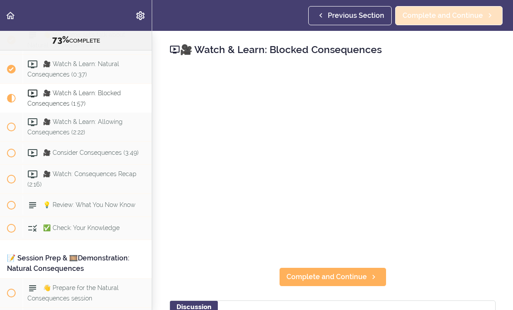
scroll to position [4674, 0]
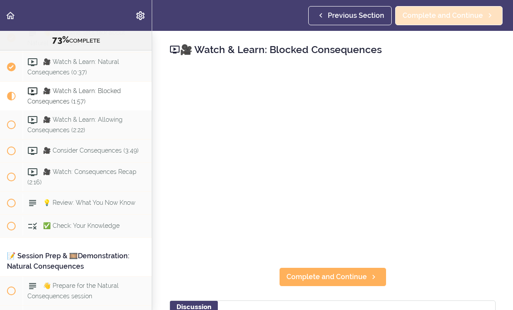
click at [463, 17] on span "Complete and Continue" at bounding box center [442, 15] width 80 height 10
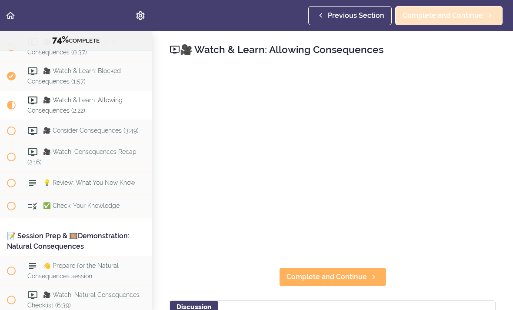
scroll to position [4703, 0]
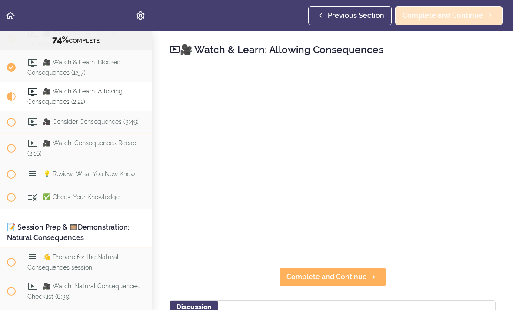
click at [451, 17] on span "Complete and Continue" at bounding box center [442, 15] width 80 height 10
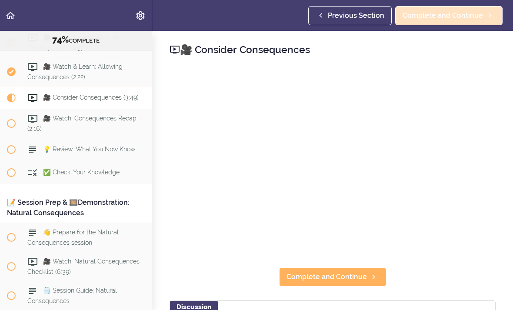
scroll to position [4732, 0]
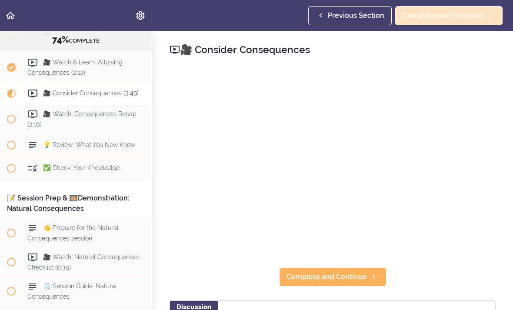
click at [452, 19] on span "Complete and Continue" at bounding box center [442, 15] width 80 height 10
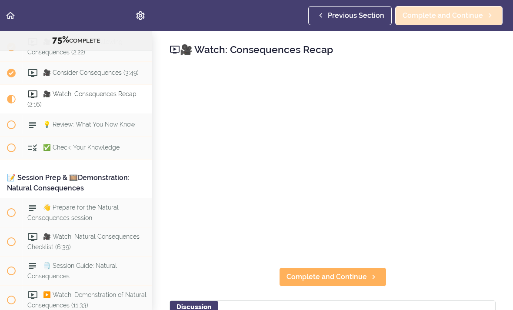
scroll to position [4755, 0]
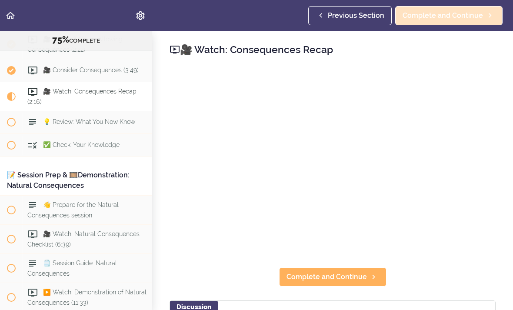
click at [453, 23] on link "Complete and Continue" at bounding box center [448, 15] width 107 height 19
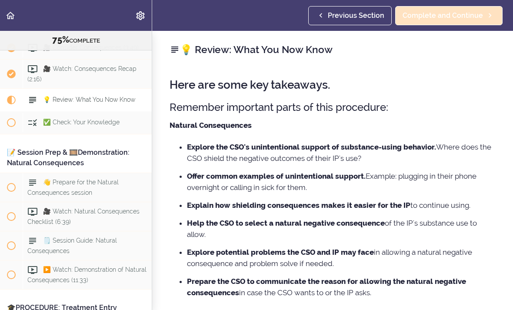
scroll to position [4784, 0]
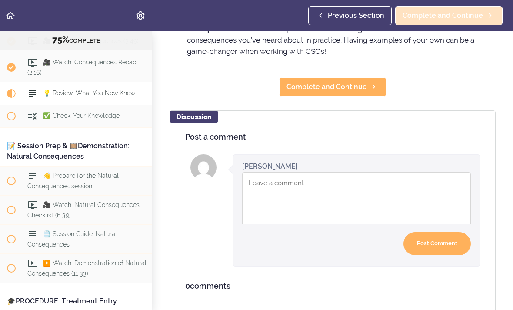
click at [455, 16] on span "Complete and Continue" at bounding box center [442, 15] width 80 height 10
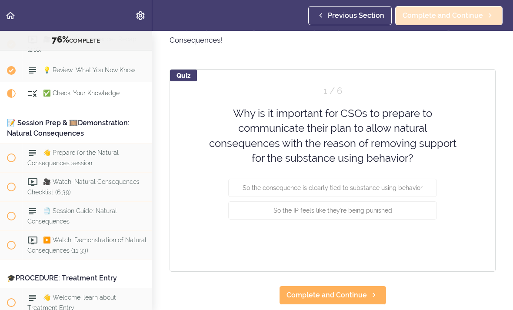
scroll to position [51, 0]
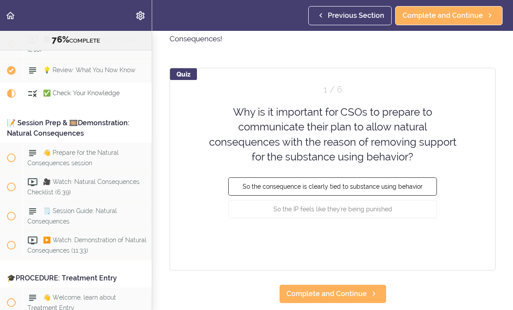
click at [408, 188] on span "So the consequence is clearly tied to substance using behavior" at bounding box center [332, 186] width 180 height 7
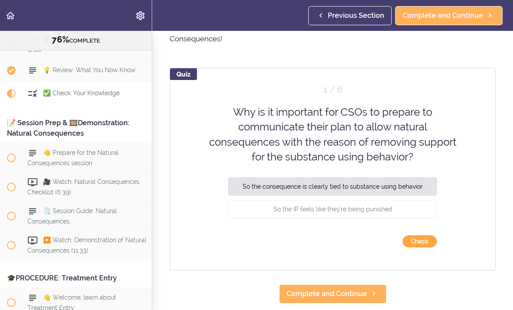
click at [417, 239] on button "Check" at bounding box center [419, 241] width 34 height 12
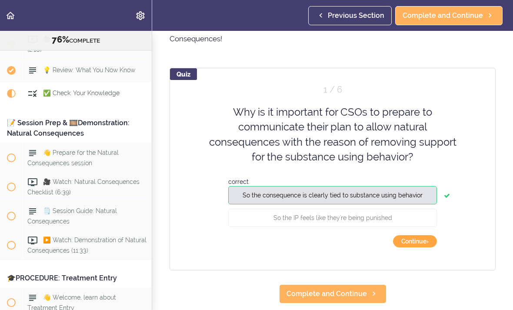
click at [412, 242] on button "Continue ›" at bounding box center [415, 241] width 44 height 12
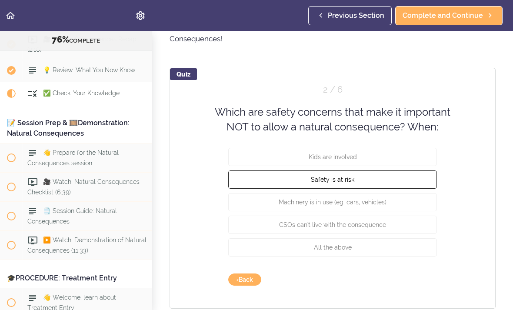
click at [380, 177] on button "Safety is at risk" at bounding box center [332, 179] width 209 height 18
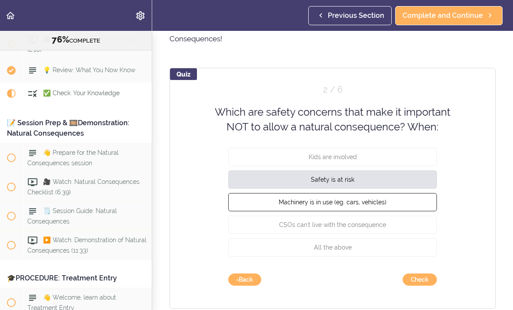
click at [392, 202] on button "Machinery is in use (eg. cars, vehicles)" at bounding box center [332, 202] width 209 height 18
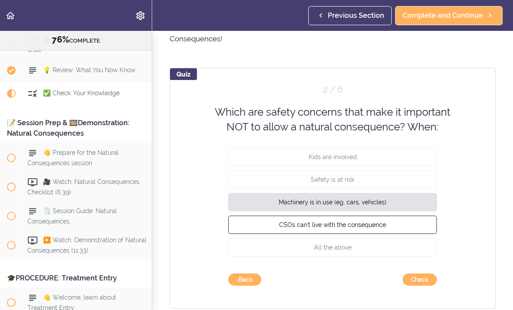
click at [392, 228] on button "CSOs can't live with the consequence" at bounding box center [332, 224] width 209 height 18
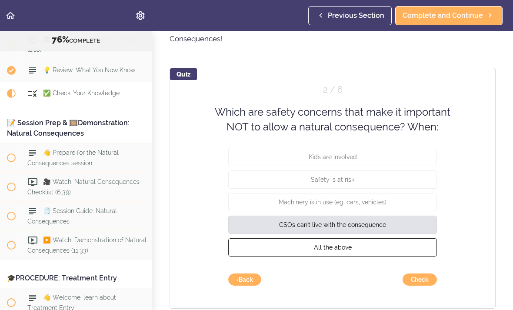
click at [389, 243] on button "All the above" at bounding box center [332, 247] width 209 height 18
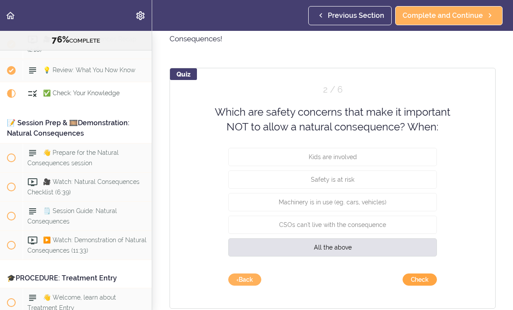
click at [416, 278] on button "Check" at bounding box center [419, 279] width 34 height 12
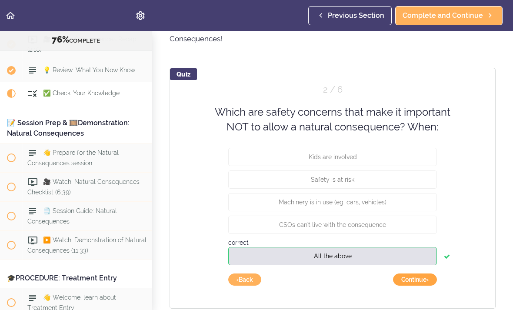
click at [416, 278] on button "Continue ›" at bounding box center [415, 279] width 44 height 12
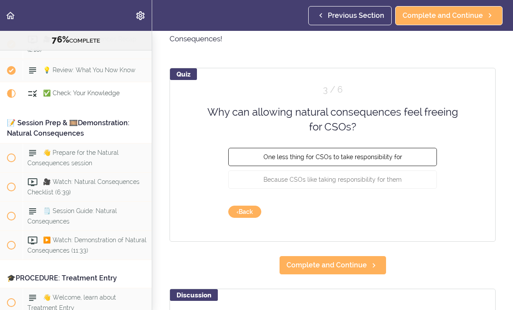
click at [411, 161] on button "One less thing for CSOs to take responsibility for" at bounding box center [332, 156] width 209 height 18
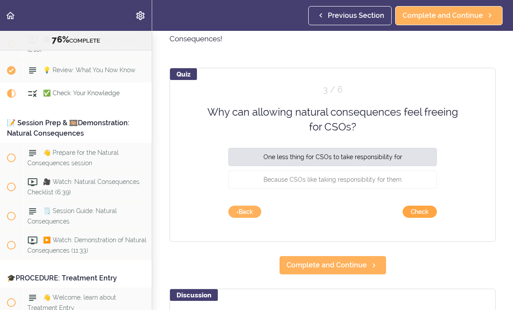
click at [413, 213] on button "Check" at bounding box center [419, 212] width 34 height 12
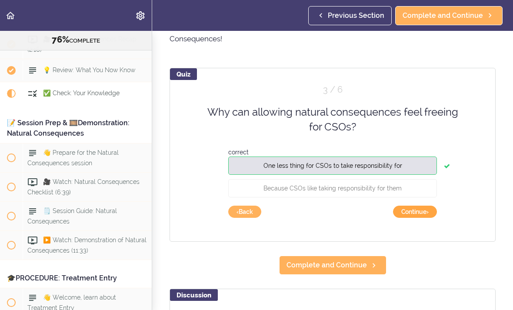
click at [413, 214] on button "Continue ›" at bounding box center [415, 212] width 44 height 12
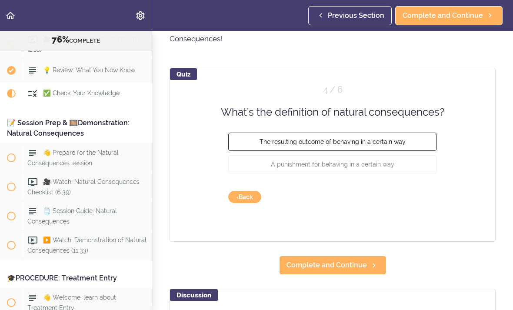
click at [423, 147] on button "The resulting outcome of behaving in a certain way" at bounding box center [332, 142] width 209 height 18
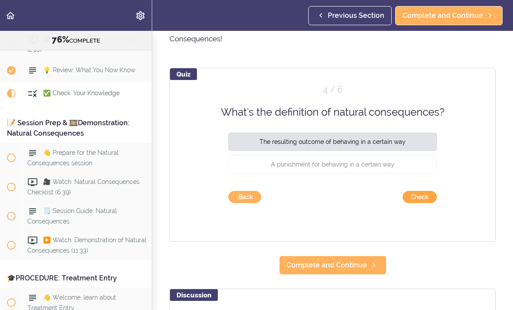
click at [418, 196] on button "Check" at bounding box center [419, 197] width 34 height 12
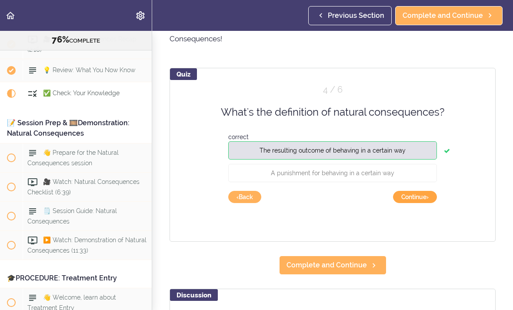
click at [416, 197] on button "Continue ›" at bounding box center [415, 197] width 44 height 12
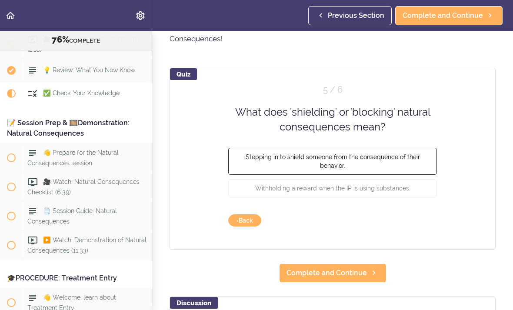
click at [402, 160] on button "Stepping in to shield someone from the consequence of their behavior." at bounding box center [332, 160] width 209 height 27
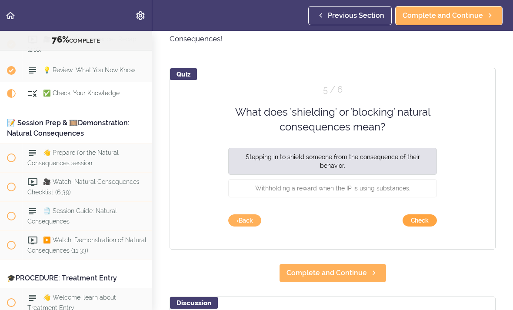
click at [412, 220] on button "Check" at bounding box center [419, 220] width 34 height 12
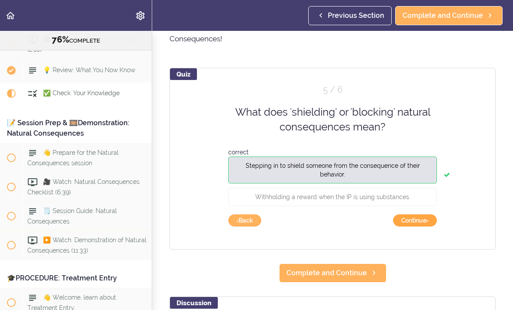
click at [416, 222] on button "Continue ›" at bounding box center [415, 220] width 44 height 12
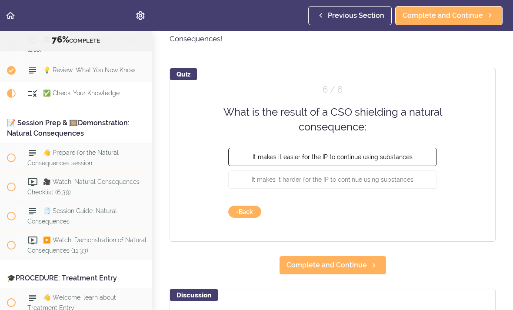
click at [392, 159] on span "It makes it easier for the IP to continue using substances" at bounding box center [332, 156] width 160 height 7
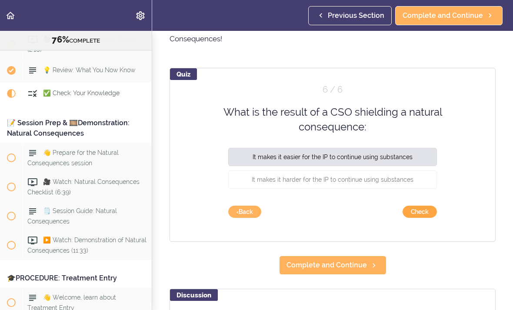
click at [413, 212] on button "Check" at bounding box center [419, 212] width 34 height 12
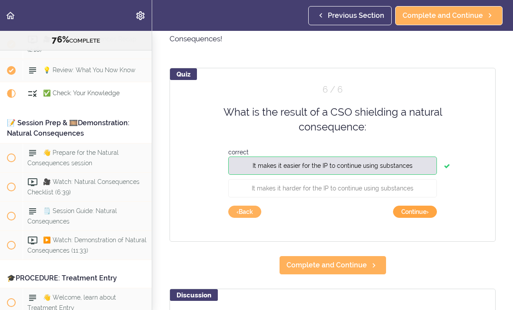
click at [414, 211] on button "Continue ›" at bounding box center [415, 212] width 44 height 12
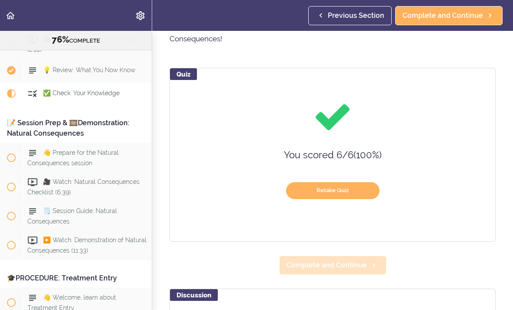
click at [361, 269] on span "Complete and Continue" at bounding box center [326, 265] width 80 height 10
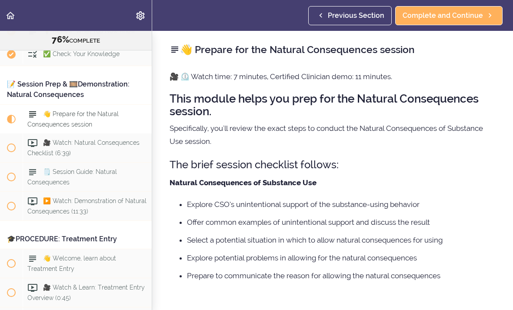
scroll to position [4868, 0]
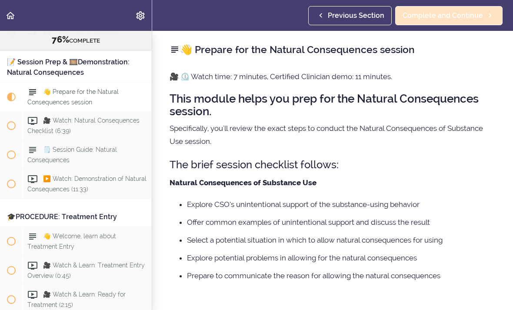
click at [475, 14] on span "Complete and Continue" at bounding box center [442, 15] width 80 height 10
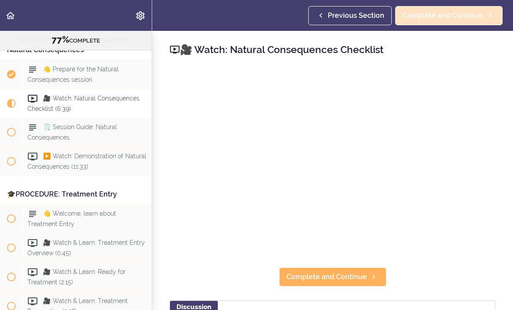
scroll to position [4898, 0]
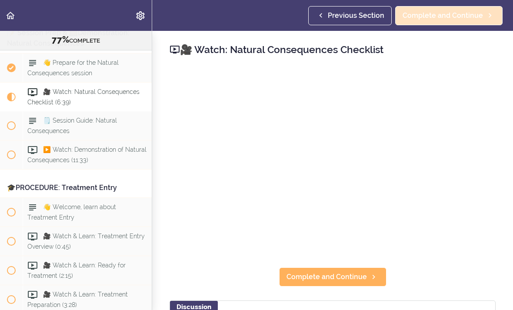
click at [460, 16] on span "Complete and Continue" at bounding box center [442, 15] width 80 height 10
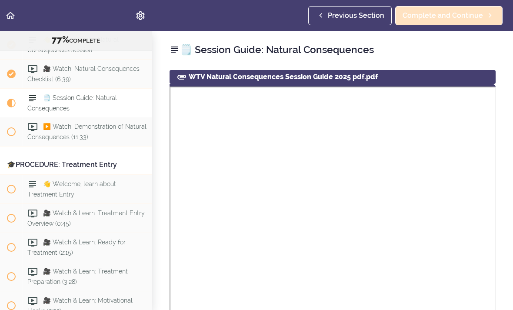
scroll to position [4927, 0]
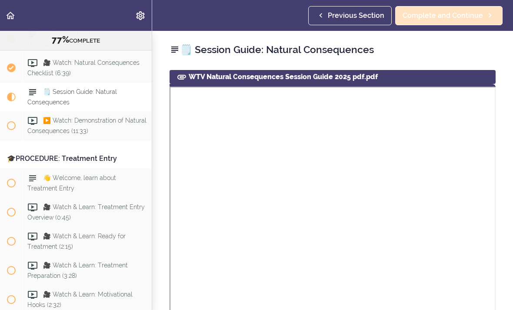
click at [458, 17] on span "Complete and Continue" at bounding box center [442, 15] width 80 height 10
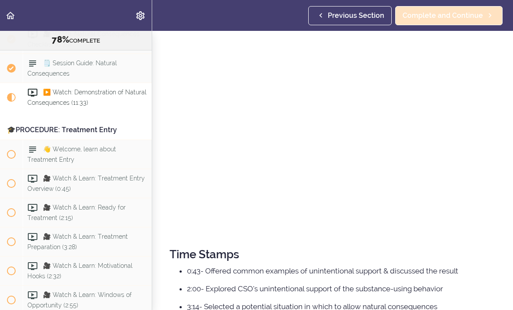
scroll to position [103, 0]
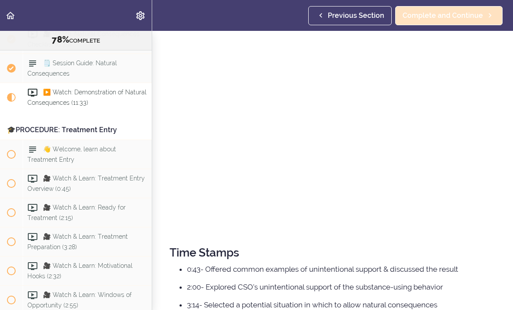
click at [436, 19] on span "Complete and Continue" at bounding box center [442, 15] width 80 height 10
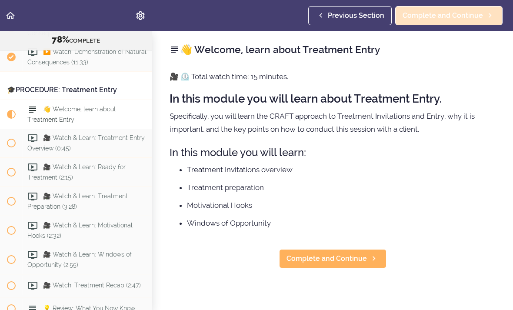
scroll to position [5013, 0]
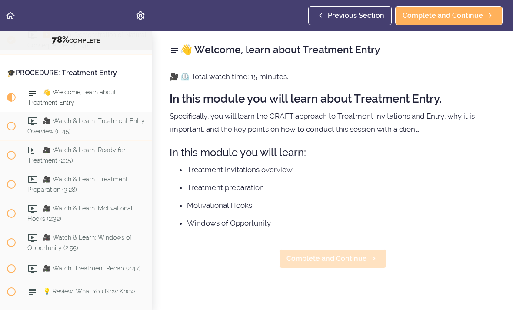
click at [325, 256] on span "Complete and Continue" at bounding box center [326, 258] width 80 height 10
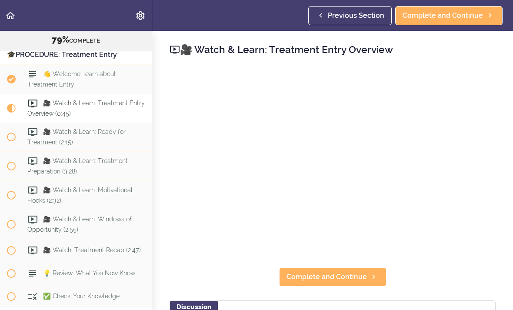
scroll to position [5042, 0]
